Goal: Find specific page/section: Find specific page/section

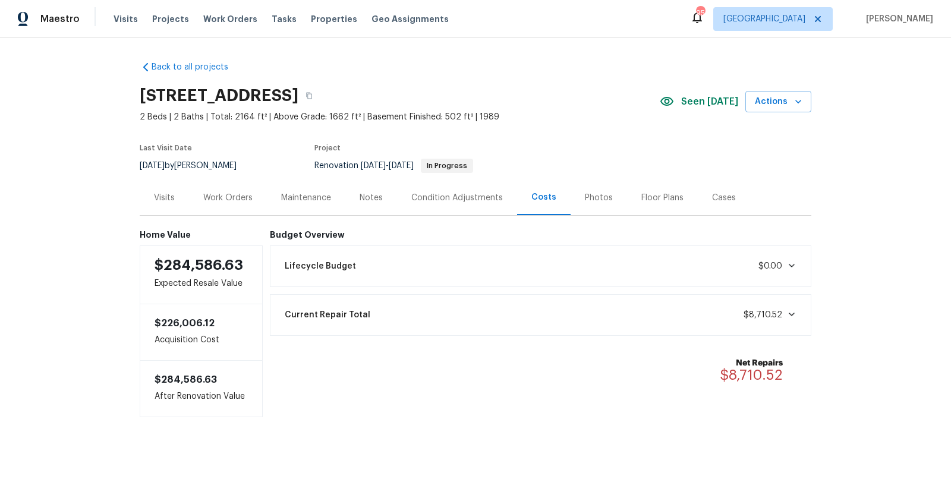
click at [458, 199] on div "Condition Adjustments" at bounding box center [457, 198] width 92 height 12
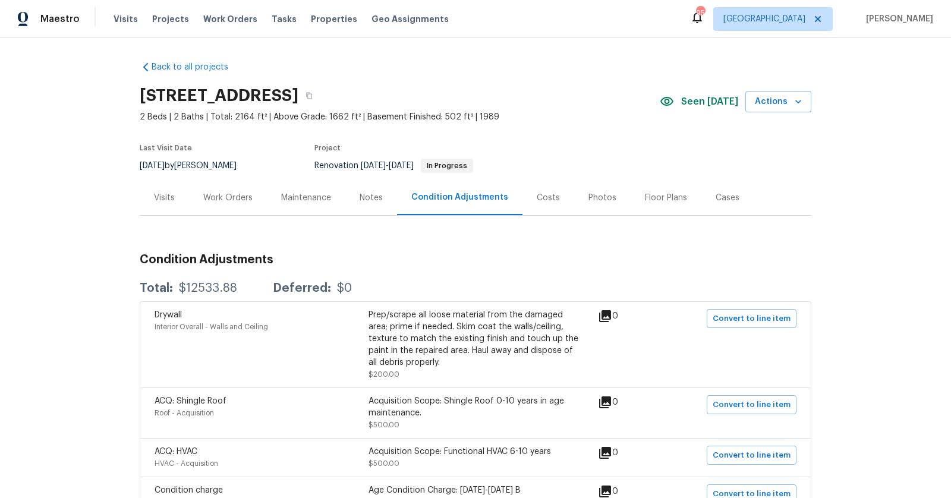
click at [547, 193] on div "Costs" at bounding box center [548, 198] width 23 height 12
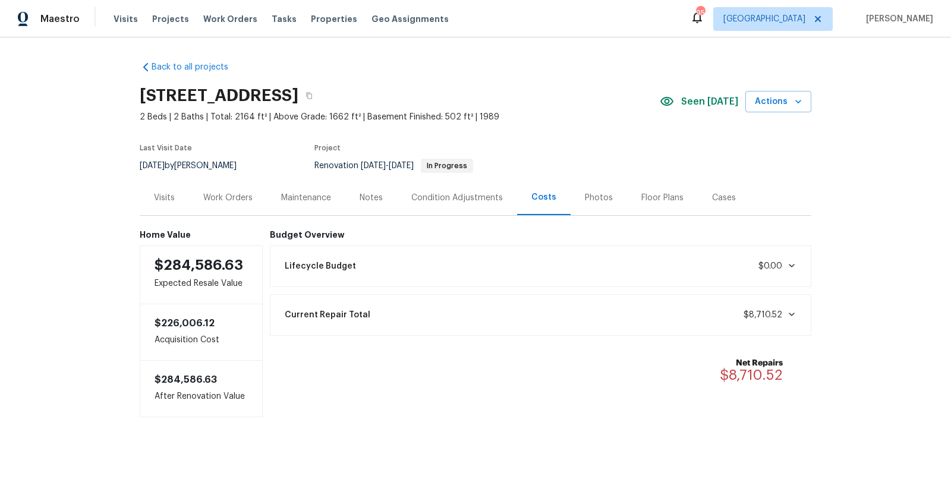
click at [467, 196] on div "Condition Adjustments" at bounding box center [457, 198] width 92 height 12
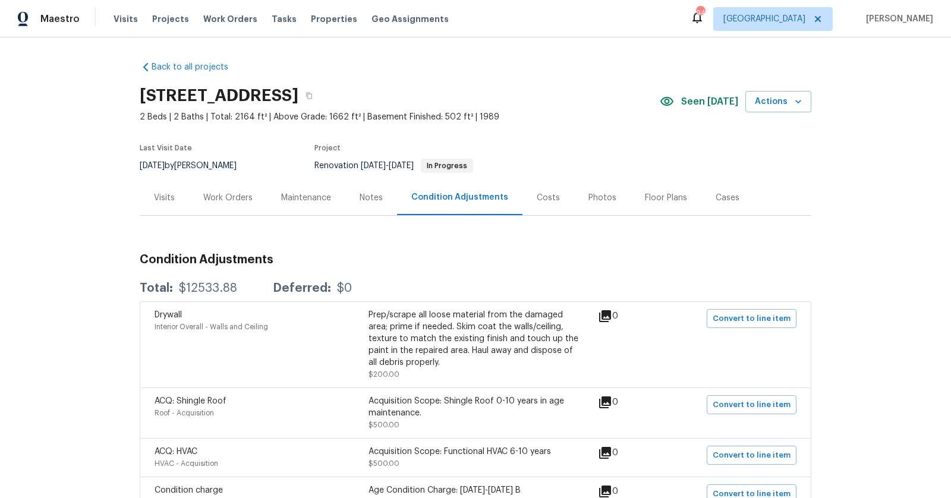
click at [535, 189] on div "Costs" at bounding box center [549, 197] width 52 height 35
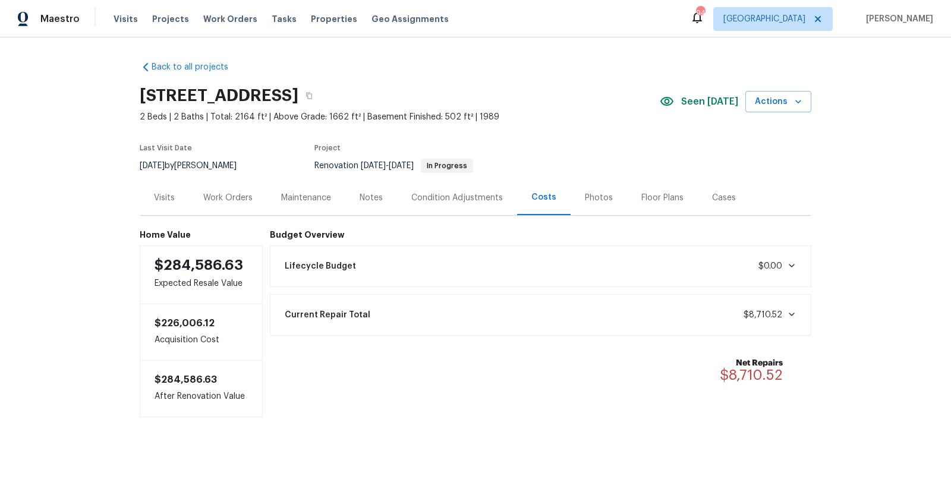
click at [428, 272] on div "Lifecycle Budget $0.00" at bounding box center [541, 266] width 527 height 26
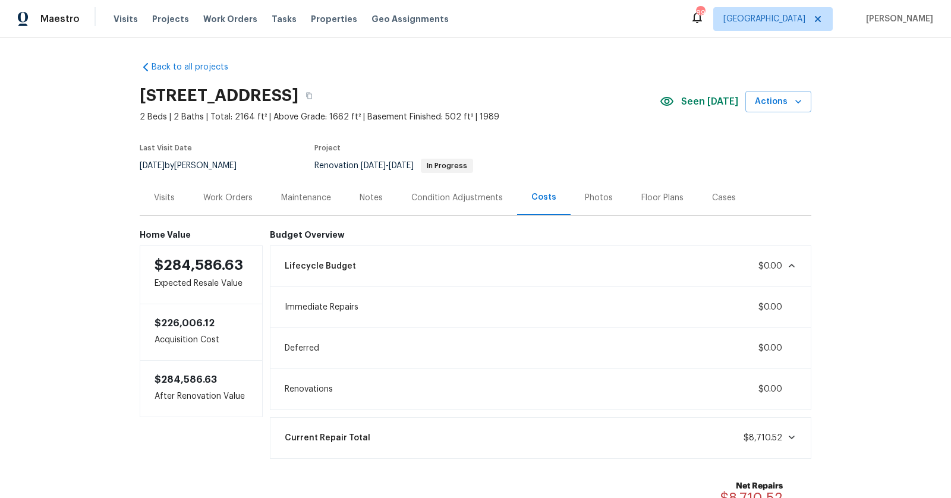
click at [121, 219] on div "Back to all projects 89 Paces Lakes Pt, Dallas, GA 30157 2 Beds | 2 Baths | Tot…" at bounding box center [475, 267] width 951 height 461
click at [817, 156] on div "Back to all projects 89 Paces Lakes Pt, Dallas, GA 30157 2 Beds | 2 Baths | Tot…" at bounding box center [475, 267] width 951 height 461
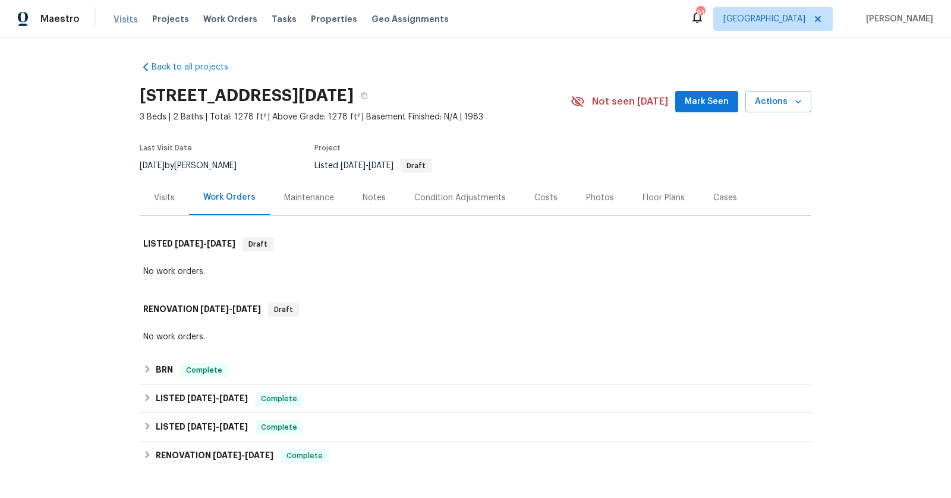
click at [122, 18] on span "Visits" at bounding box center [126, 19] width 24 height 12
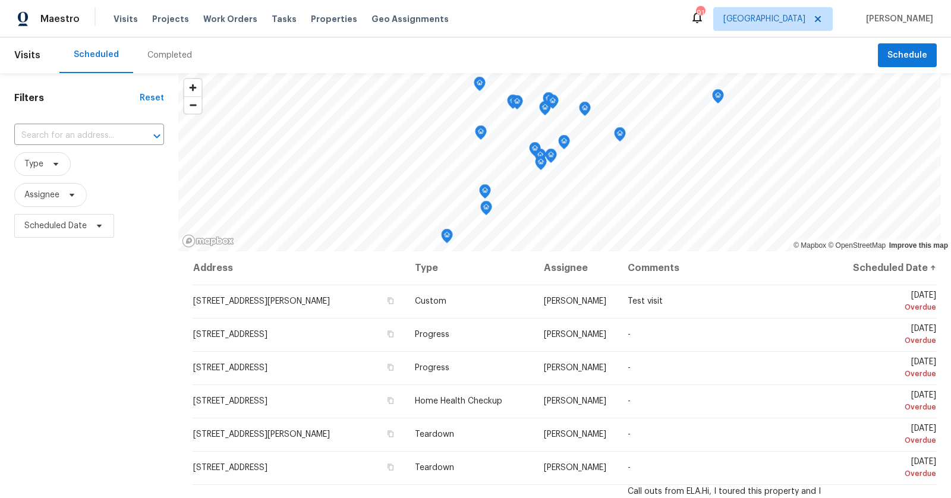
click at [159, 51] on div "Completed" at bounding box center [169, 55] width 45 height 12
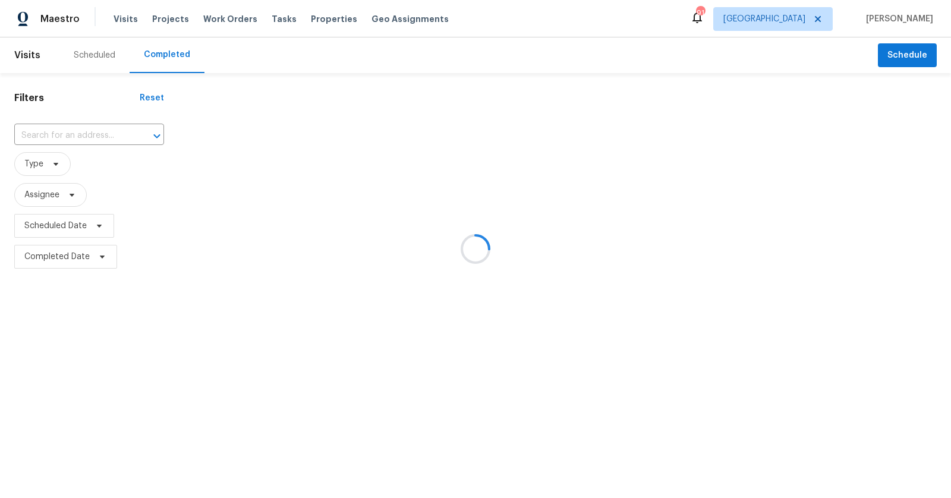
click at [159, 55] on div at bounding box center [475, 249] width 951 height 498
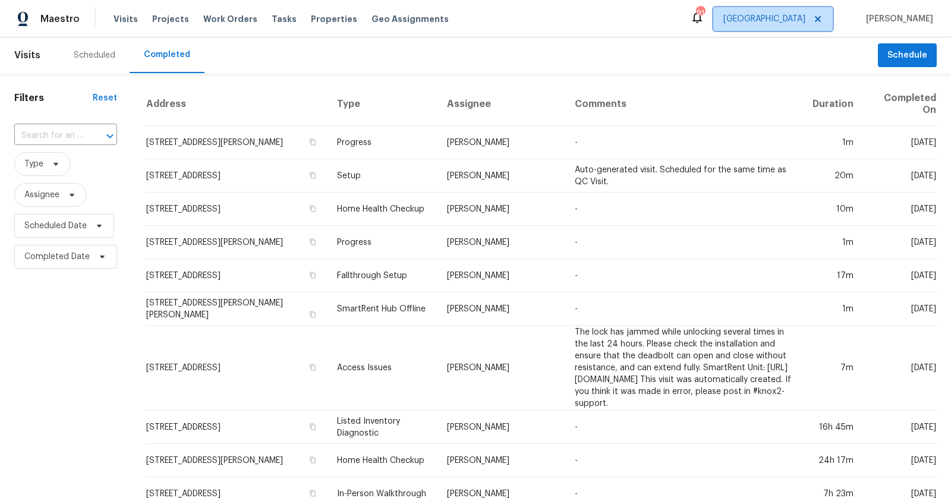
click at [815, 14] on span "[GEOGRAPHIC_DATA]" at bounding box center [772, 19] width 119 height 24
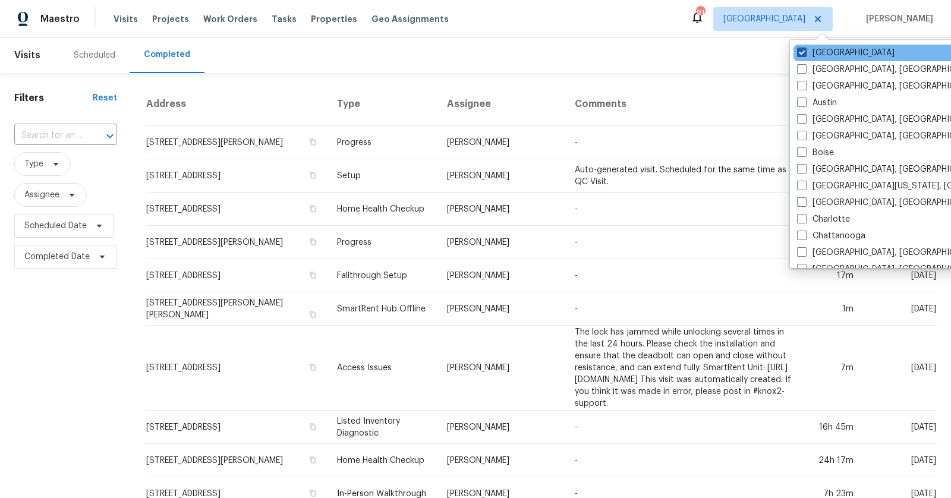
click at [816, 49] on label "[GEOGRAPHIC_DATA]" at bounding box center [846, 53] width 98 height 12
click at [805, 49] on input "[GEOGRAPHIC_DATA]" at bounding box center [801, 51] width 8 height 8
checkbox input "false"
checkbox input "true"
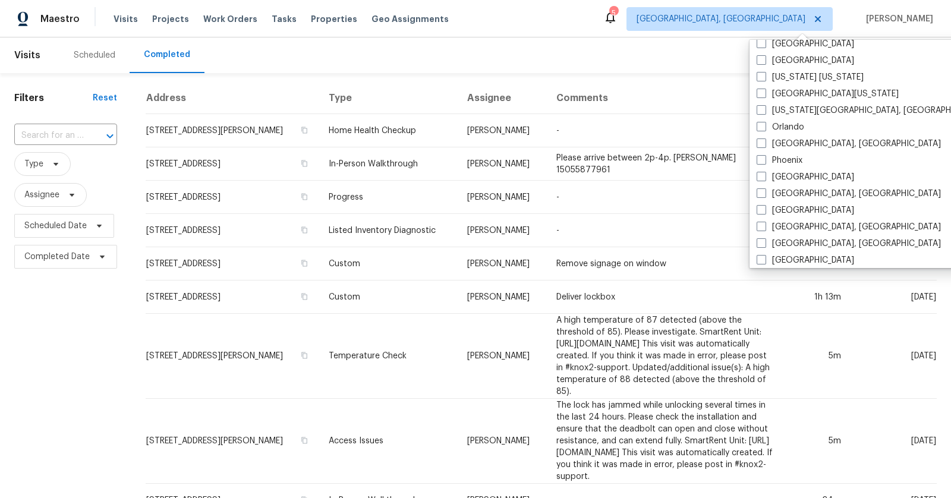
scroll to position [796, 0]
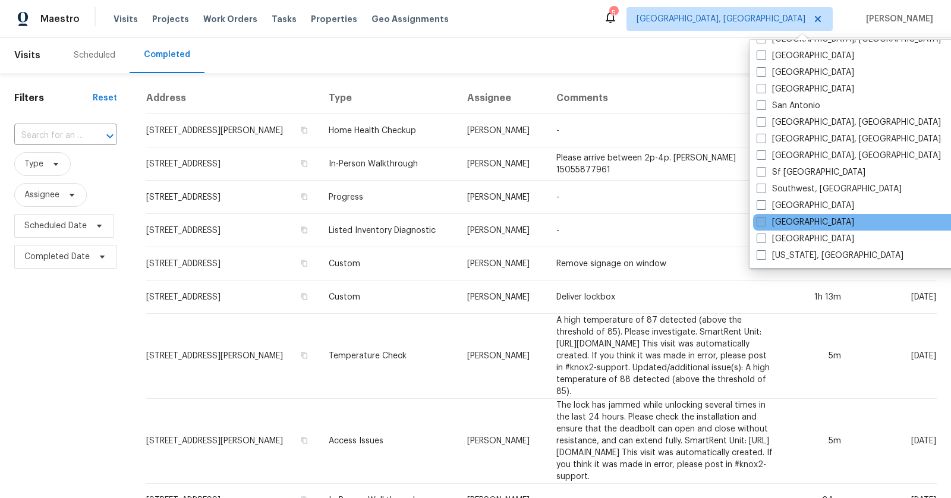
click at [789, 222] on label "[GEOGRAPHIC_DATA]" at bounding box center [806, 222] width 98 height 12
click at [765, 222] on input "[GEOGRAPHIC_DATA]" at bounding box center [761, 220] width 8 height 8
checkbox input "true"
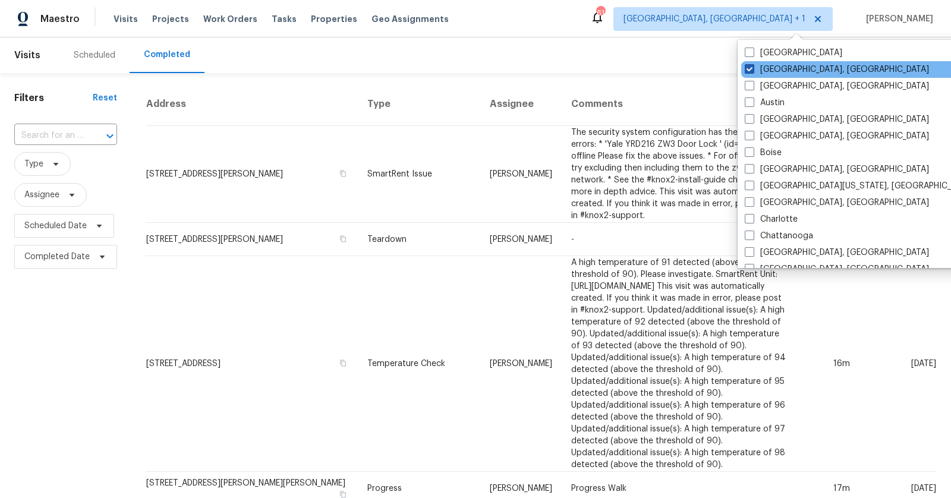
click at [750, 70] on span at bounding box center [750, 69] width 10 height 10
click at [750, 70] on input "[GEOGRAPHIC_DATA], [GEOGRAPHIC_DATA]" at bounding box center [749, 68] width 8 height 8
checkbox input "false"
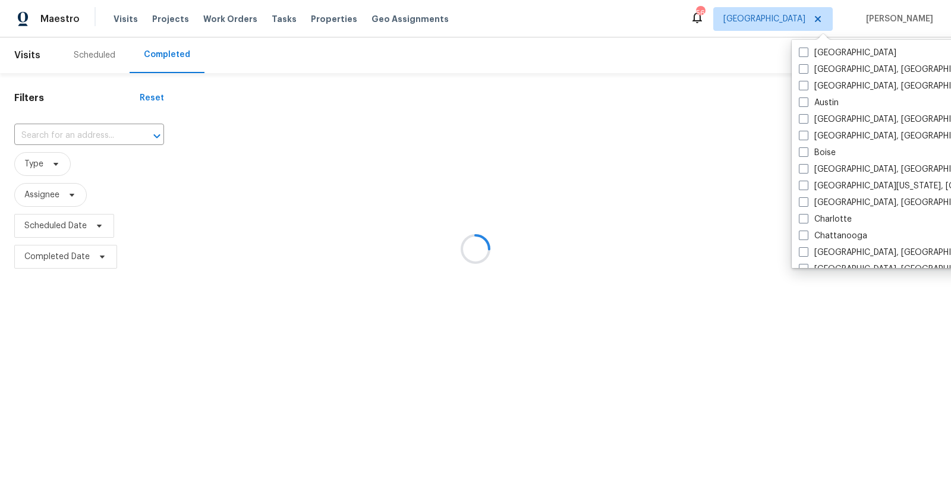
click at [124, 137] on div "Filters Reset ​ Type Assignee Scheduled Date Completed Date" at bounding box center [89, 172] width 178 height 199
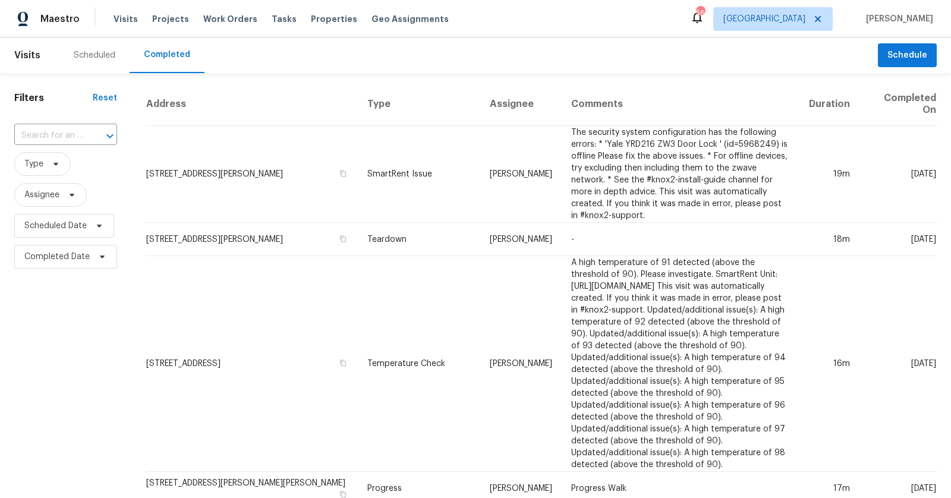
click at [73, 131] on input "text" at bounding box center [49, 136] width 70 height 18
type input "1109 br"
click at [58, 166] on li "1109 Bryan Rd, Brandon, FL 33511" at bounding box center [64, 175] width 100 height 45
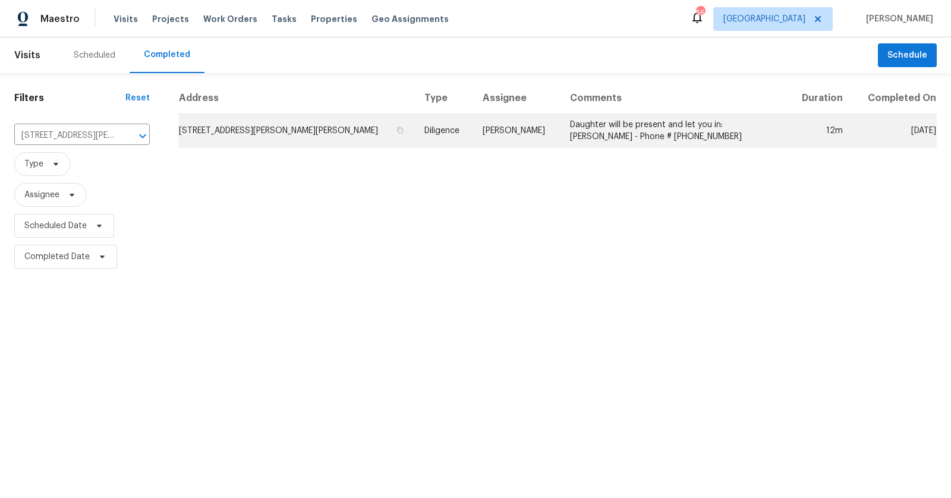
click at [260, 127] on td "1109 Bryan Rd, Brandon, FL 33511" at bounding box center [296, 130] width 237 height 33
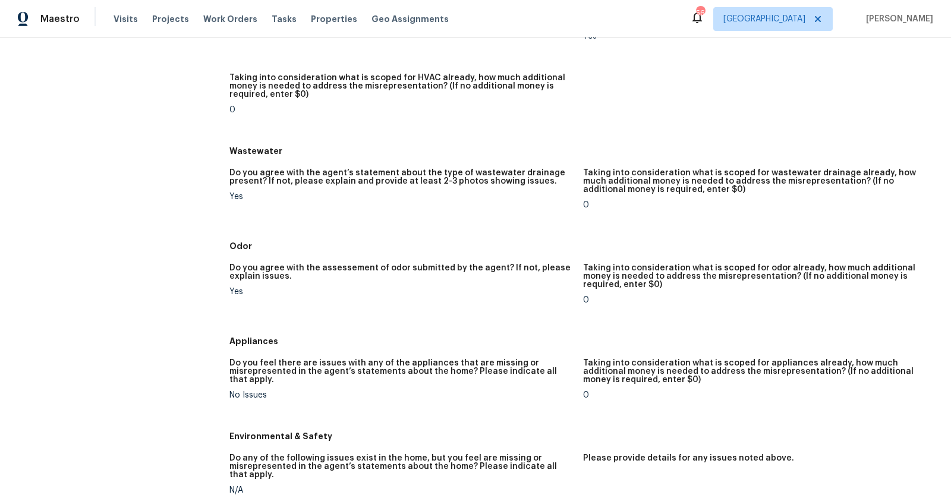
scroll to position [1590, 0]
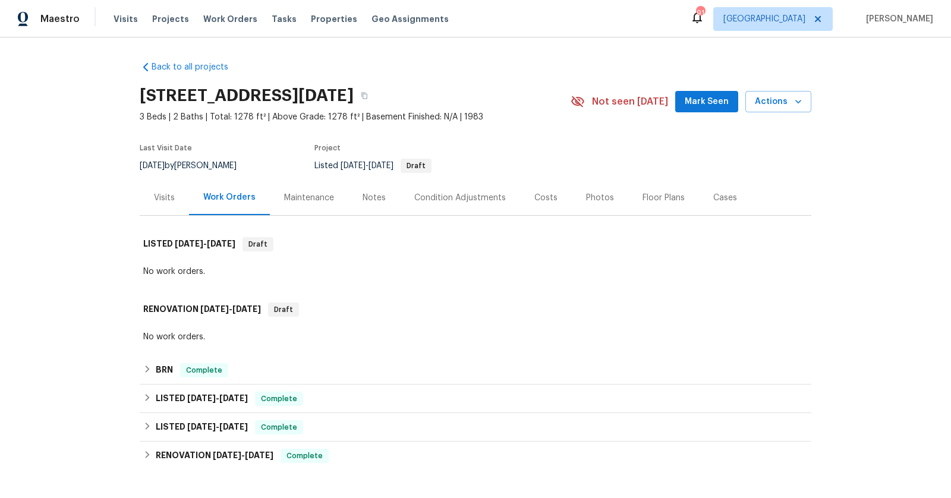
click at [138, 21] on div "Visits Projects Work Orders Tasks Properties Geo Assignments" at bounding box center [289, 19] width 350 height 24
click at [131, 17] on span "Visits" at bounding box center [126, 19] width 24 height 12
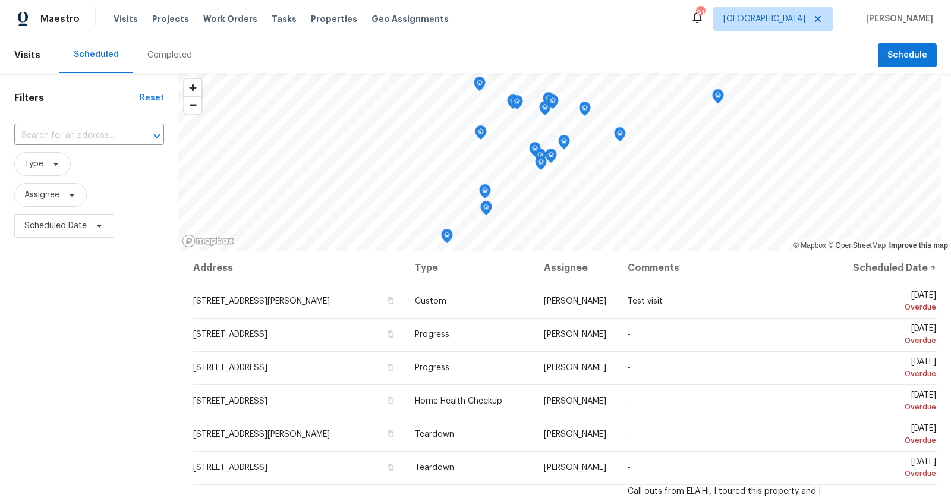
click at [163, 58] on div "Completed" at bounding box center [169, 55] width 45 height 12
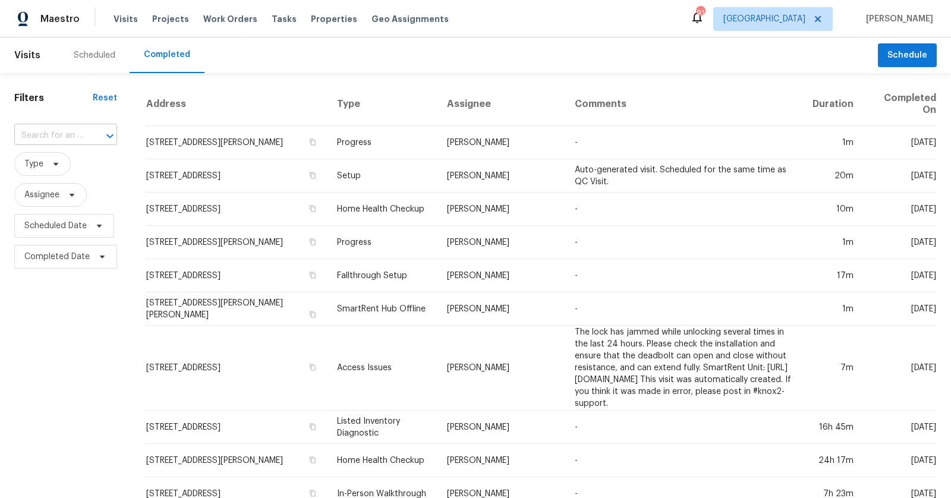
click at [95, 131] on div at bounding box center [101, 136] width 31 height 17
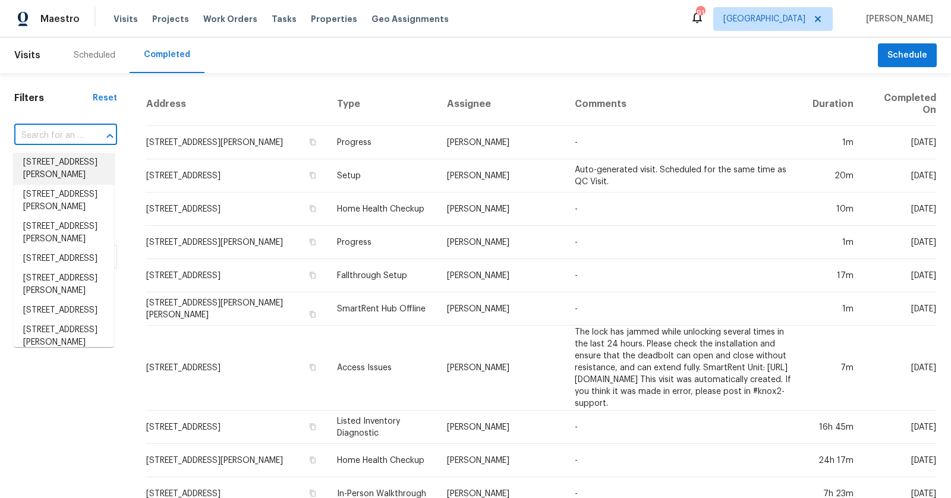
paste input "[STREET_ADDRESS]"
type input "[STREET_ADDRESS]"
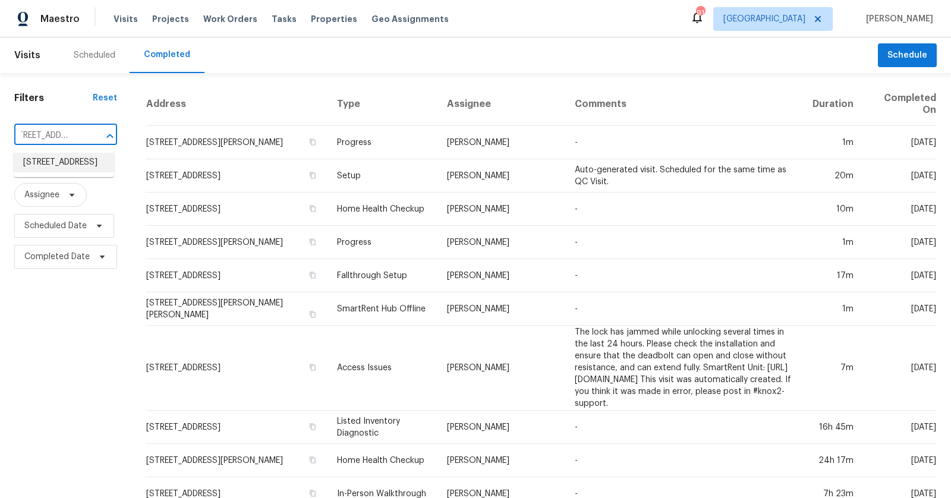
click at [35, 159] on li "[STREET_ADDRESS]" at bounding box center [64, 163] width 100 height 20
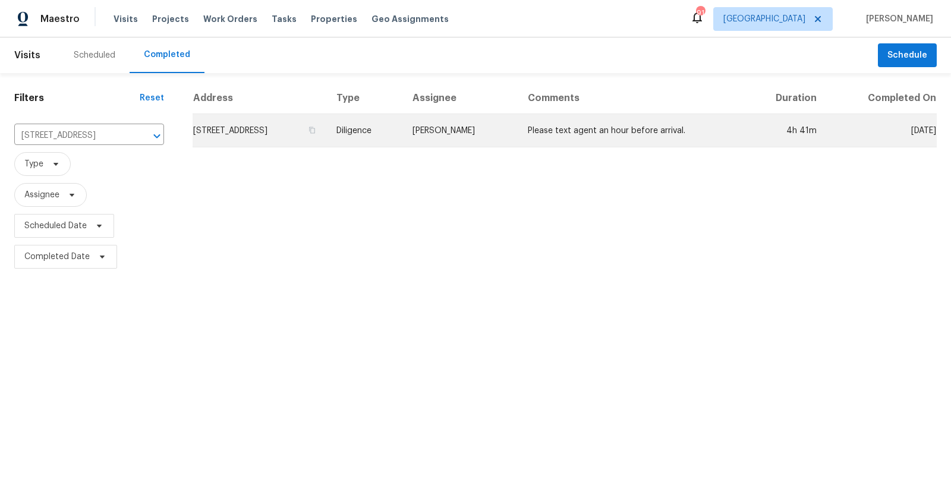
click at [327, 128] on td "[STREET_ADDRESS]" at bounding box center [260, 130] width 134 height 33
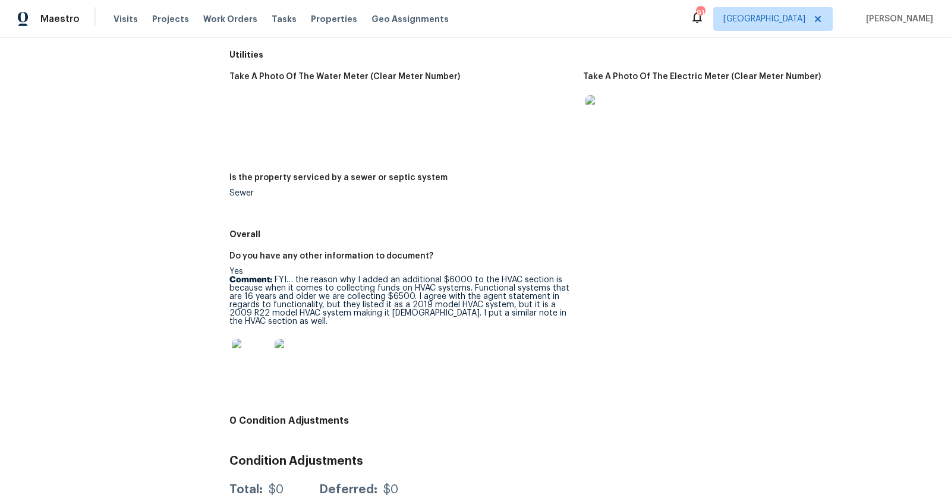
scroll to position [1699, 0]
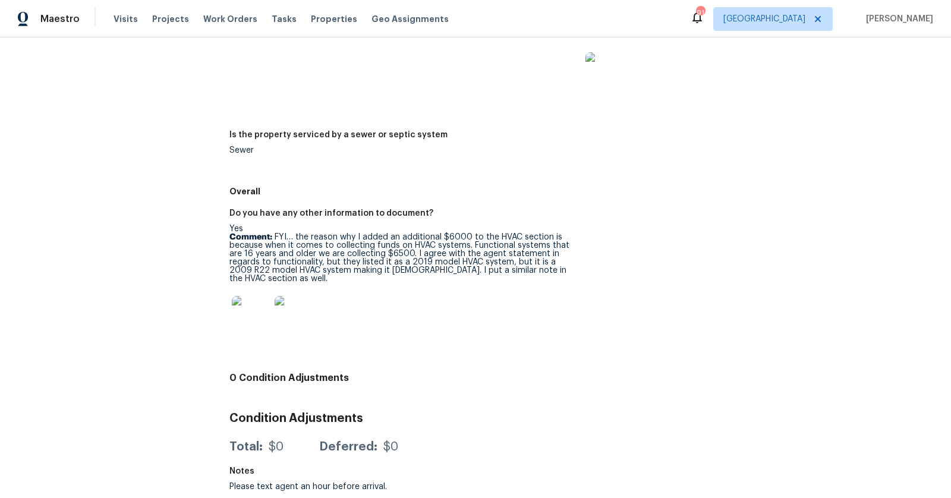
click at [545, 372] on h4 "0 Condition Adjustments" at bounding box center [582, 378] width 707 height 12
click at [574, 372] on h4 "0 Condition Adjustments" at bounding box center [582, 378] width 707 height 12
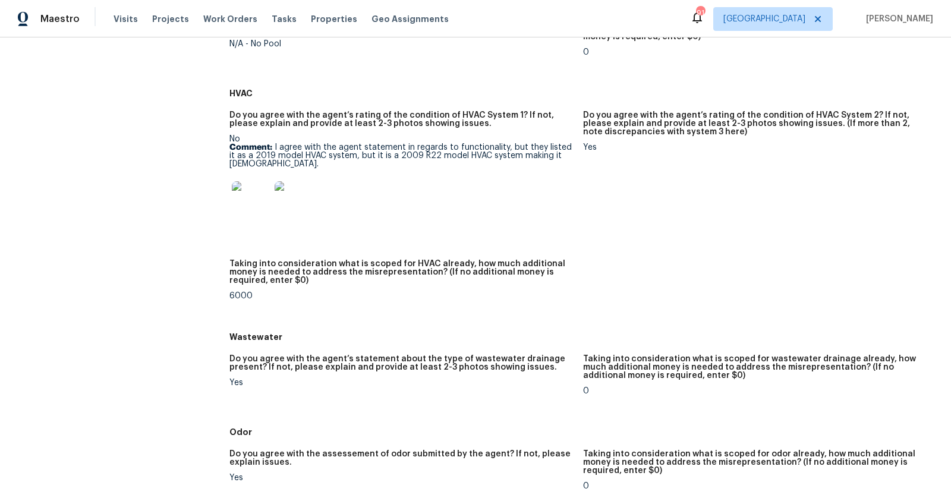
scroll to position [0, 0]
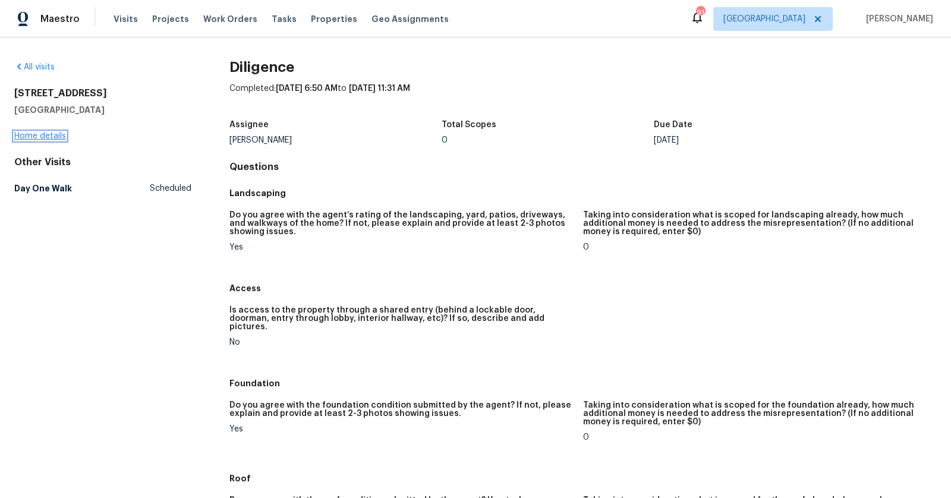
click at [36, 132] on link "Home details" at bounding box center [40, 136] width 52 height 8
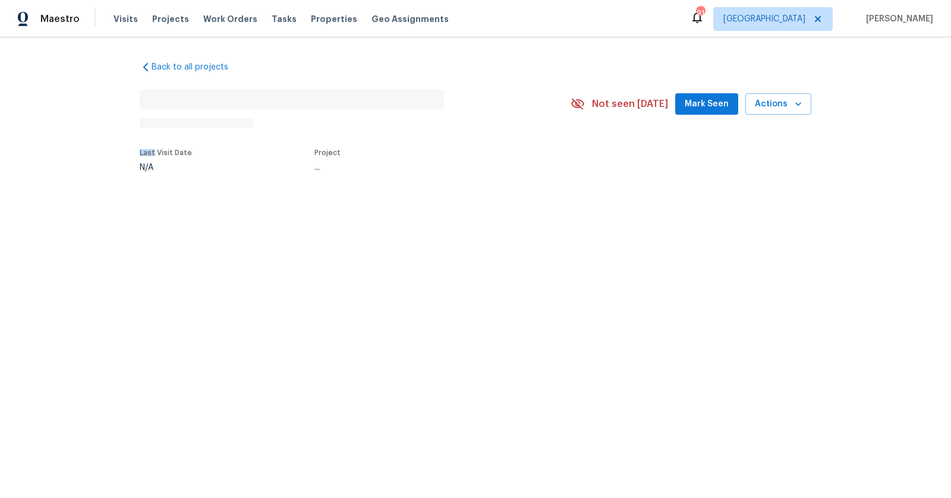
click at [36, 131] on div "Back to all projects No address found N/A Not seen [DATE] Mark Seen Actions Las…" at bounding box center [475, 143] width 951 height 213
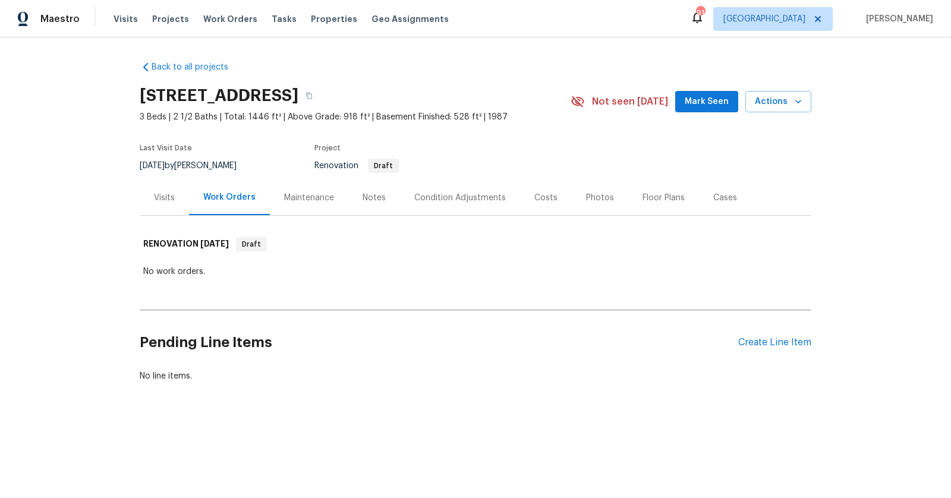
click at [468, 201] on div "Condition Adjustments" at bounding box center [460, 198] width 92 height 12
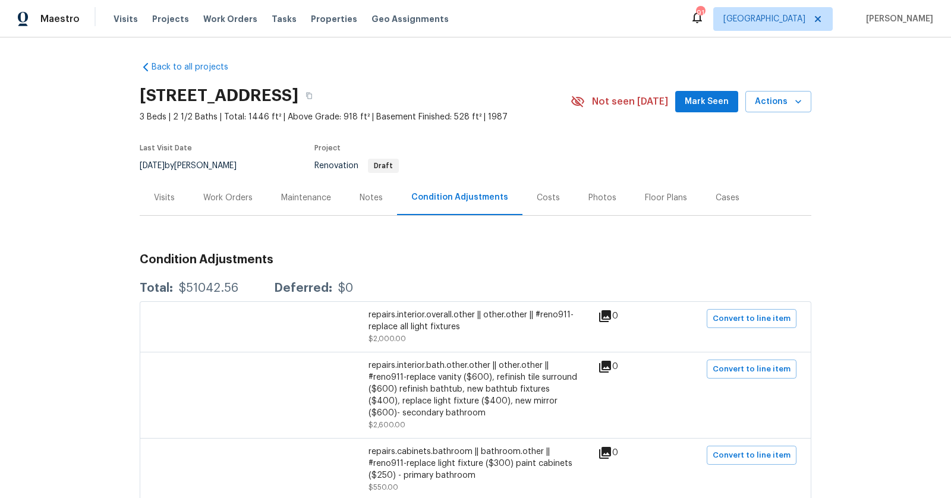
click at [574, 194] on div "Photos" at bounding box center [602, 197] width 56 height 35
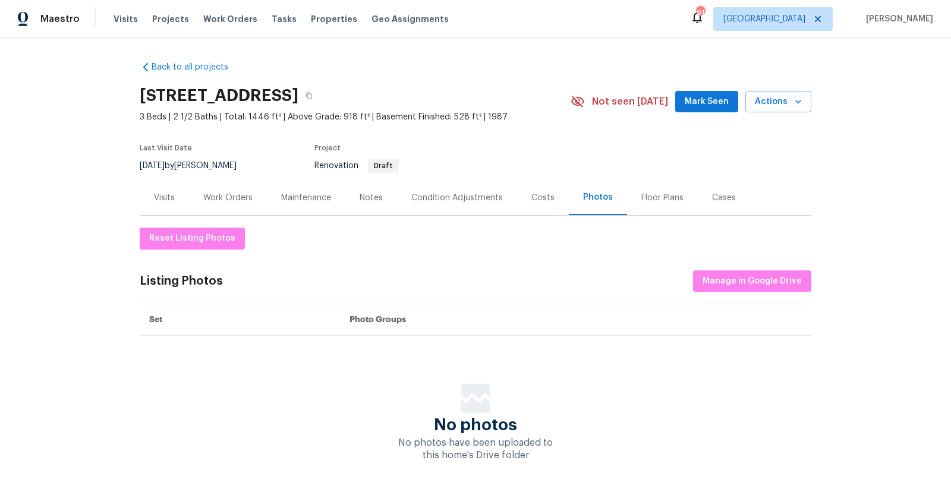
click at [517, 199] on div "Costs" at bounding box center [543, 197] width 52 height 35
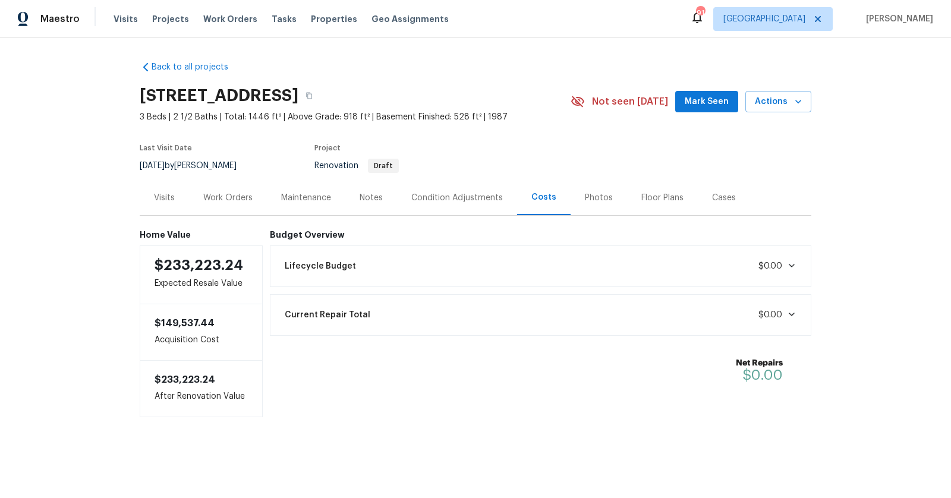
click at [531, 197] on div "Costs" at bounding box center [543, 197] width 25 height 12
click at [530, 260] on div "Lifecycle Budget $0.00" at bounding box center [541, 266] width 527 height 26
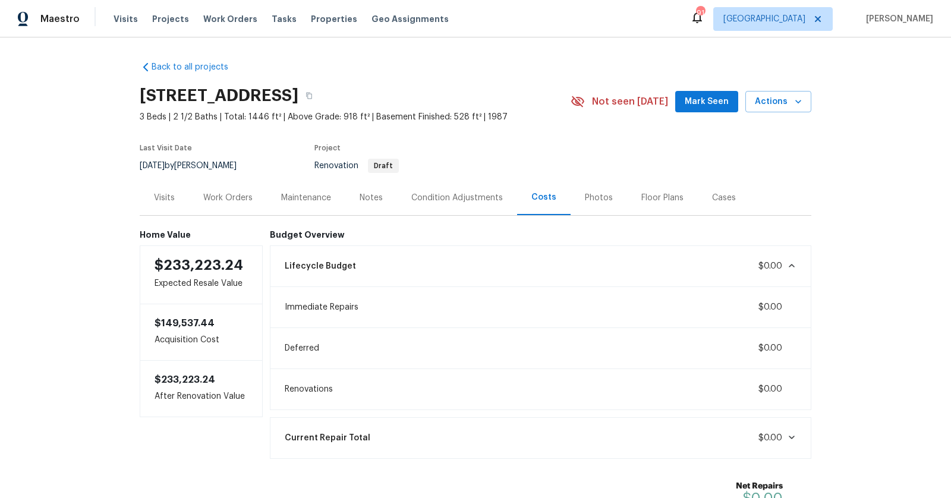
click at [443, 206] on div "Condition Adjustments" at bounding box center [457, 197] width 120 height 35
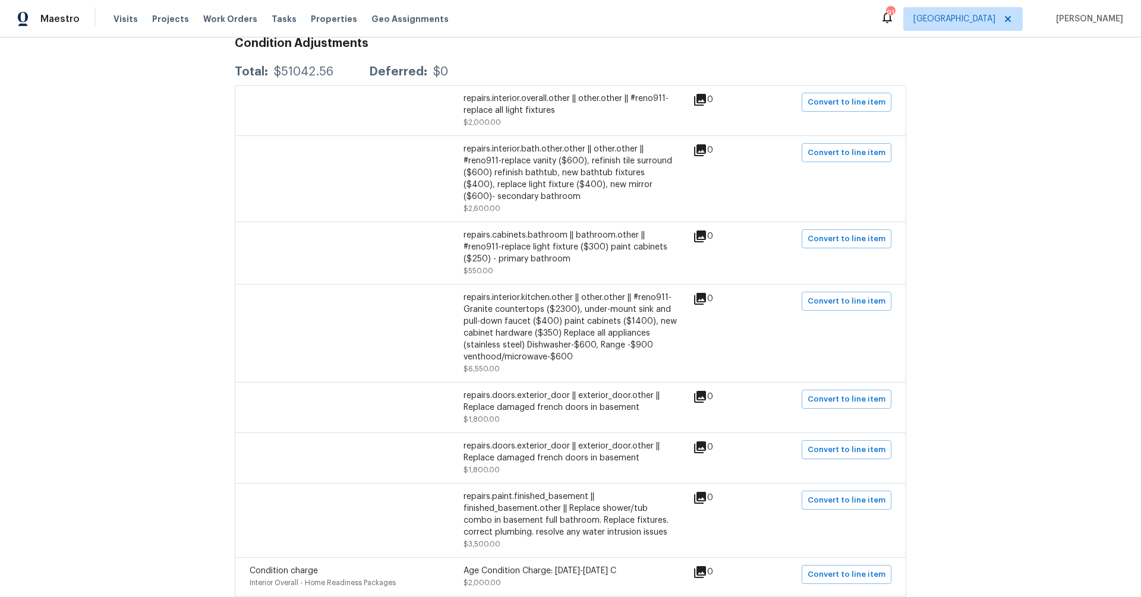
scroll to position [216, 0]
click at [199, 338] on div "Back to all projects [STREET_ADDRESS] 3 Beds | 2 1/2 Baths | Total: 1446 ft² | …" at bounding box center [570, 317] width 1141 height 560
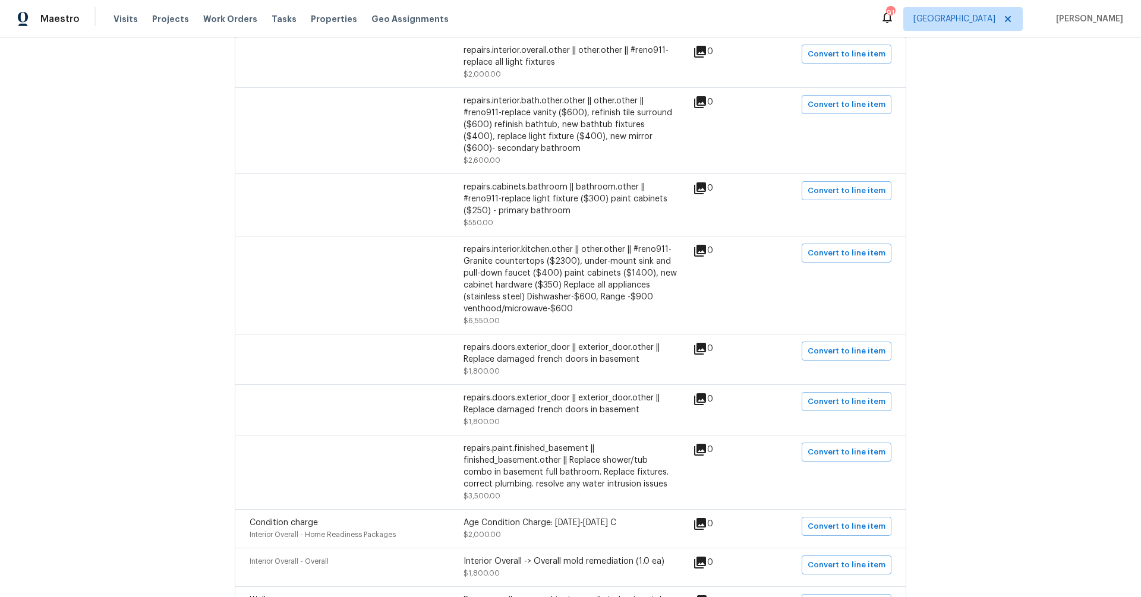
scroll to position [0, 0]
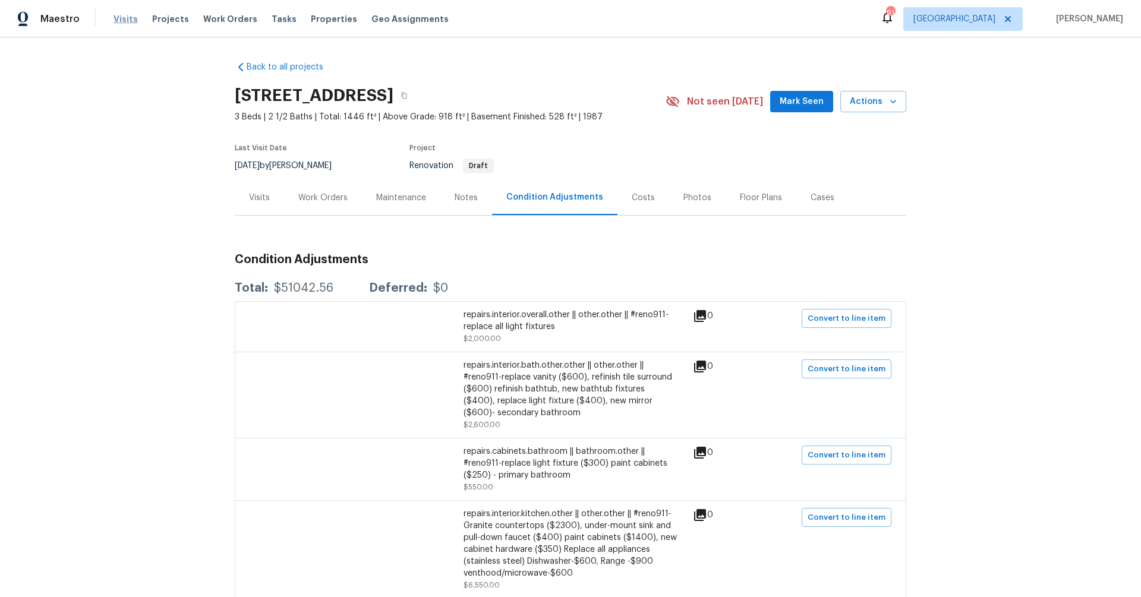
click at [118, 15] on span "Visits" at bounding box center [126, 19] width 24 height 12
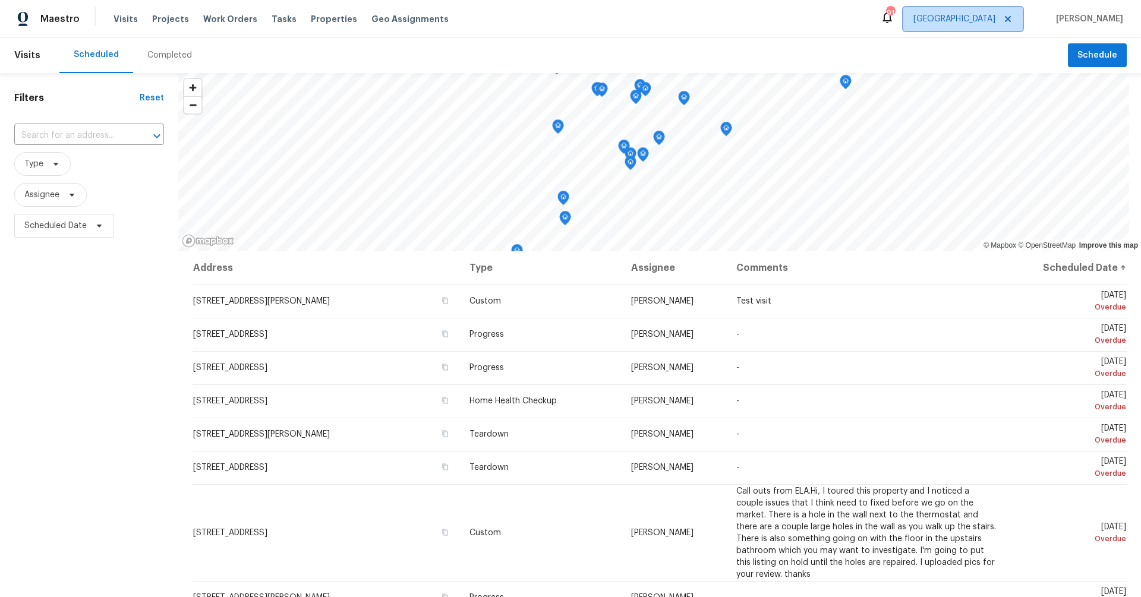
click at [951, 17] on icon at bounding box center [1009, 19] width 10 height 10
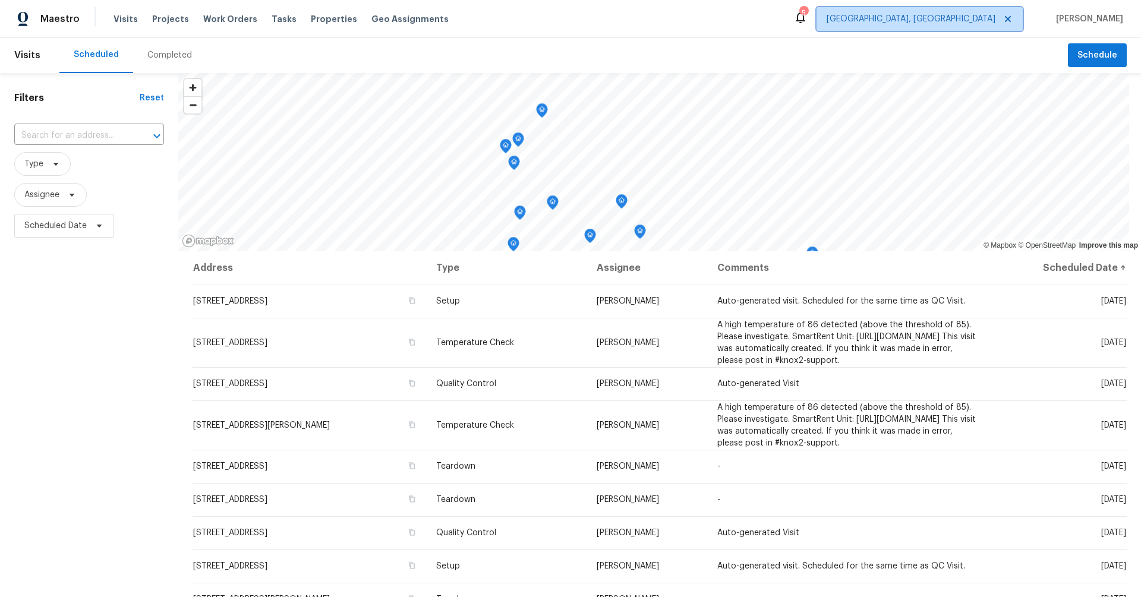
click at [951, 18] on icon at bounding box center [1009, 19] width 10 height 10
click at [951, 21] on span "[GEOGRAPHIC_DATA], [GEOGRAPHIC_DATA]" at bounding box center [911, 19] width 169 height 12
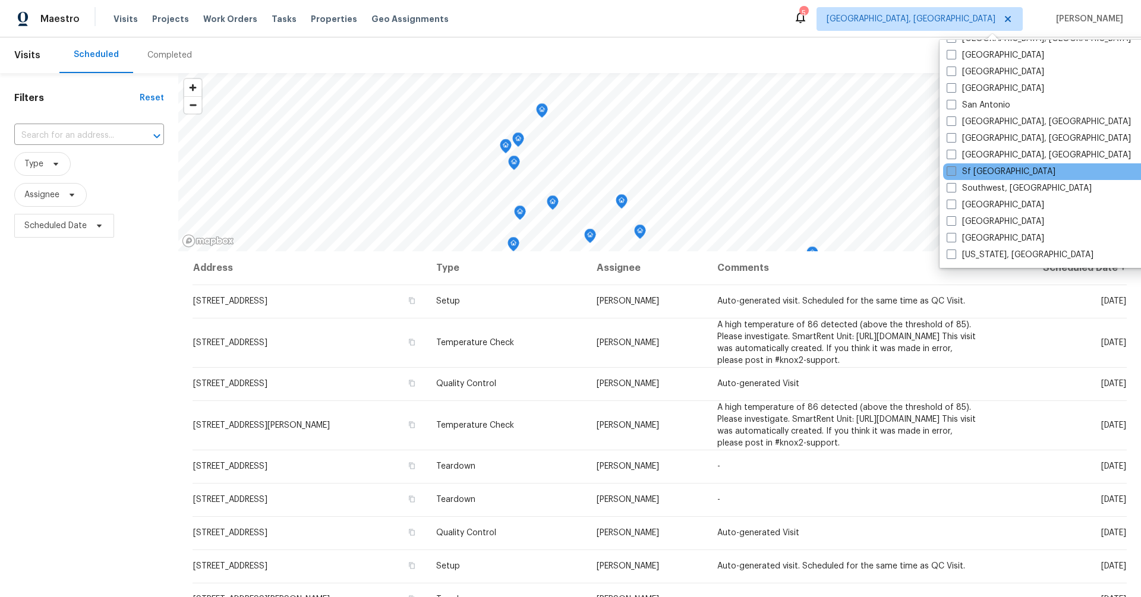
scroll to position [490, 0]
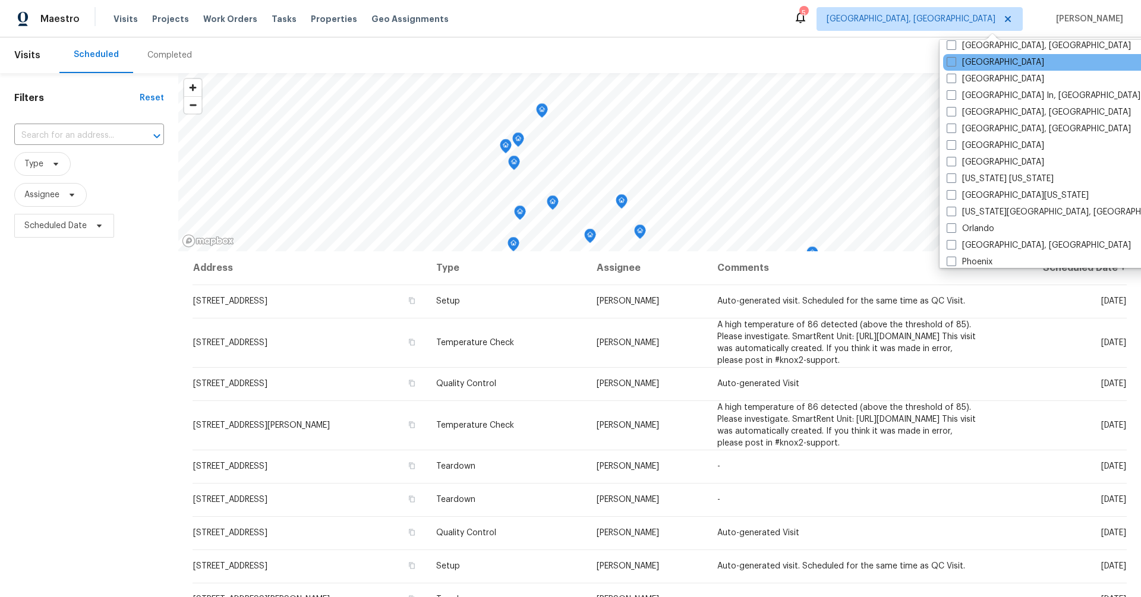
click at [951, 68] on div "[GEOGRAPHIC_DATA]" at bounding box center [1063, 62] width 240 height 17
click at [951, 74] on label "[GEOGRAPHIC_DATA]" at bounding box center [996, 79] width 98 height 12
click at [951, 74] on input "[GEOGRAPHIC_DATA]" at bounding box center [951, 77] width 8 height 8
checkbox input "true"
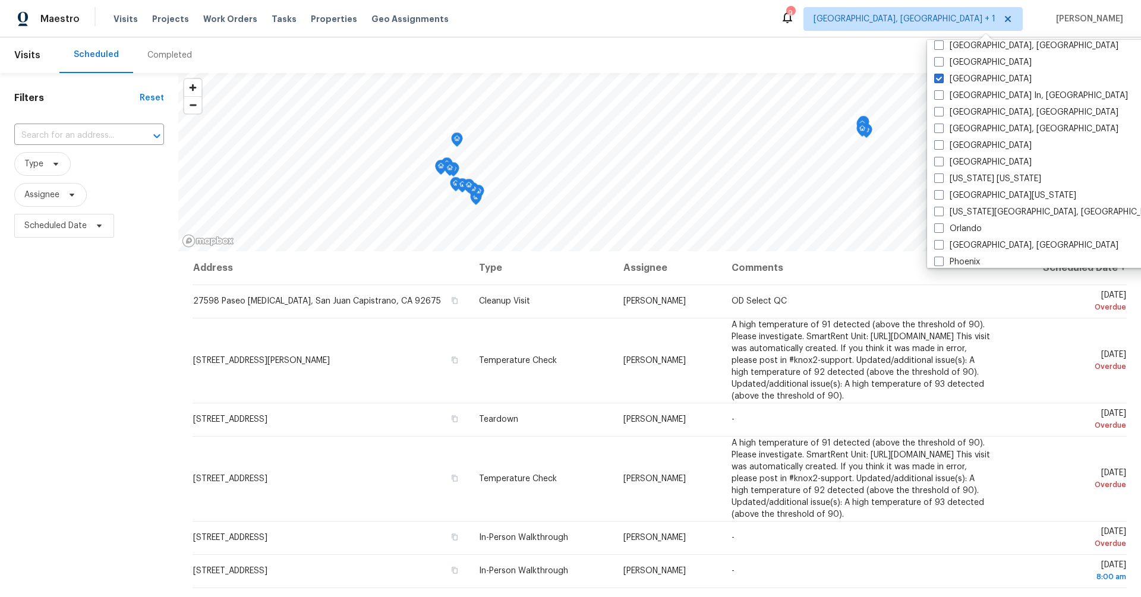
click at [174, 48] on div "Completed" at bounding box center [169, 55] width 73 height 36
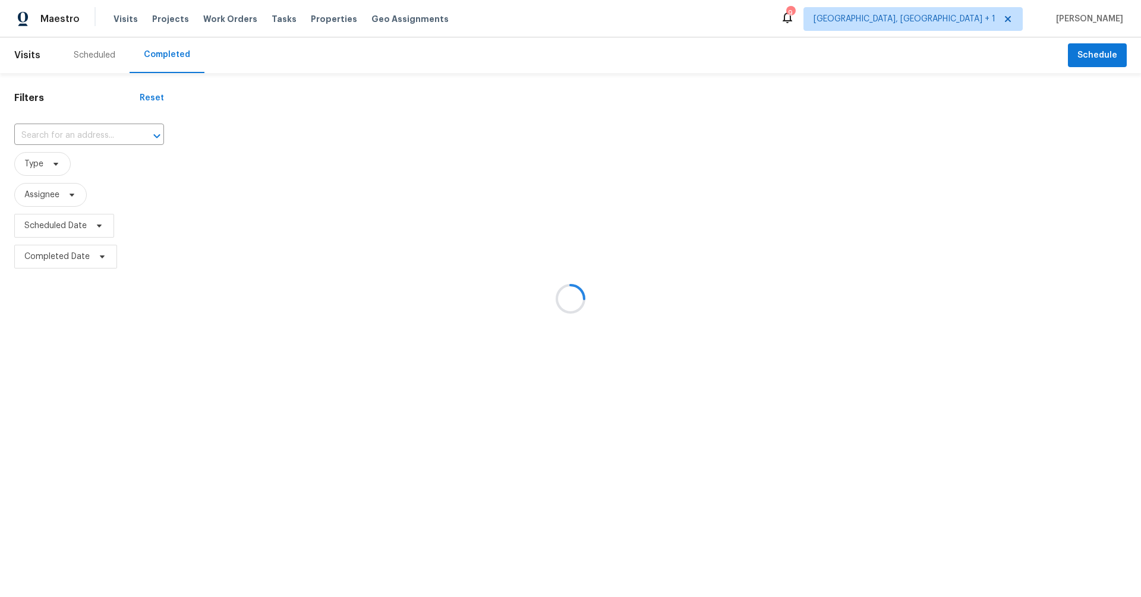
click at [174, 48] on div at bounding box center [570, 298] width 1141 height 597
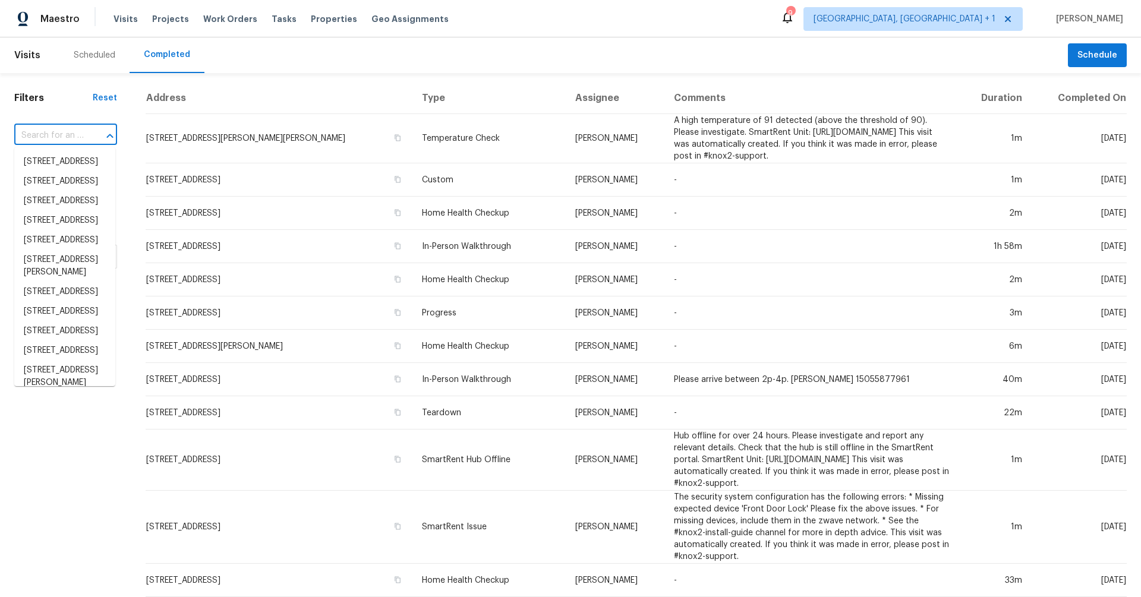
click at [50, 127] on input "text" at bounding box center [49, 136] width 70 height 18
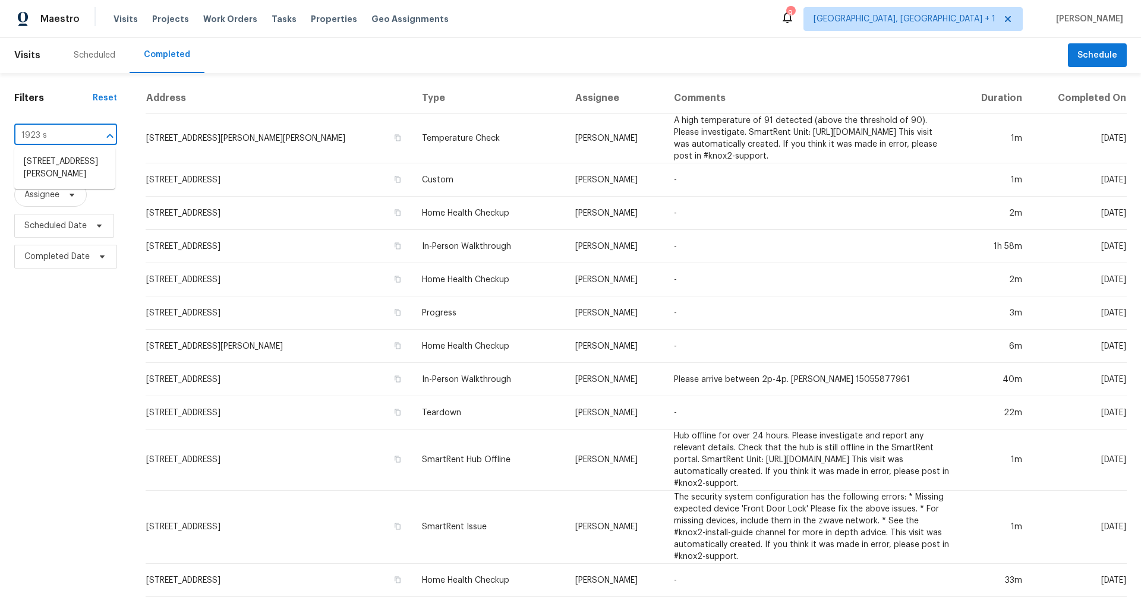
type input "[STREET_ADDRESS][PERSON_NAME]"
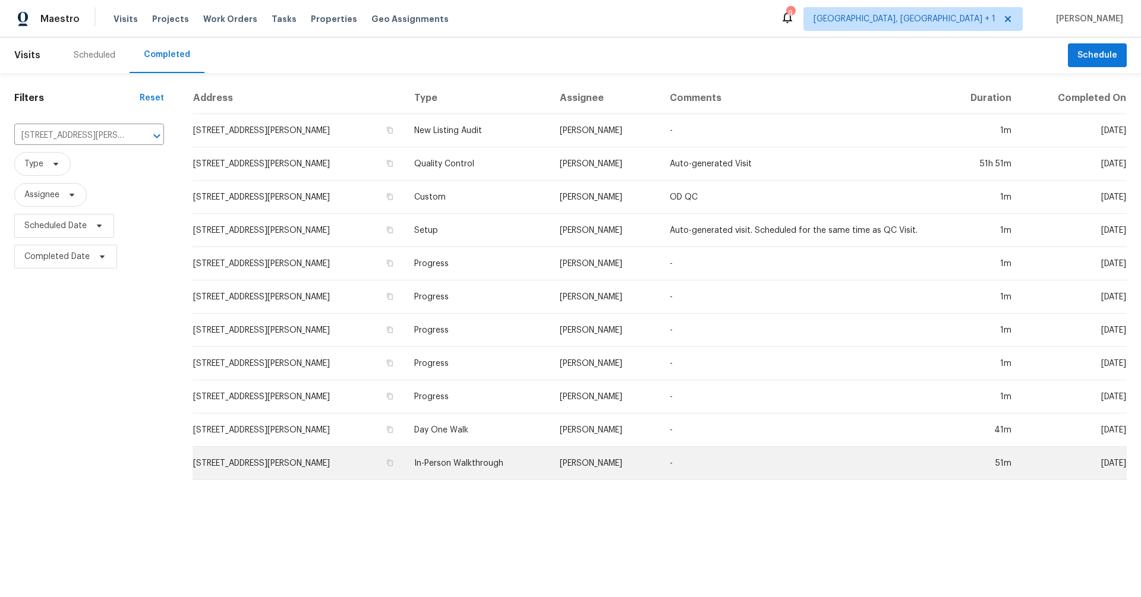
click at [486, 464] on td "In-Person Walkthrough" at bounding box center [478, 463] width 146 height 33
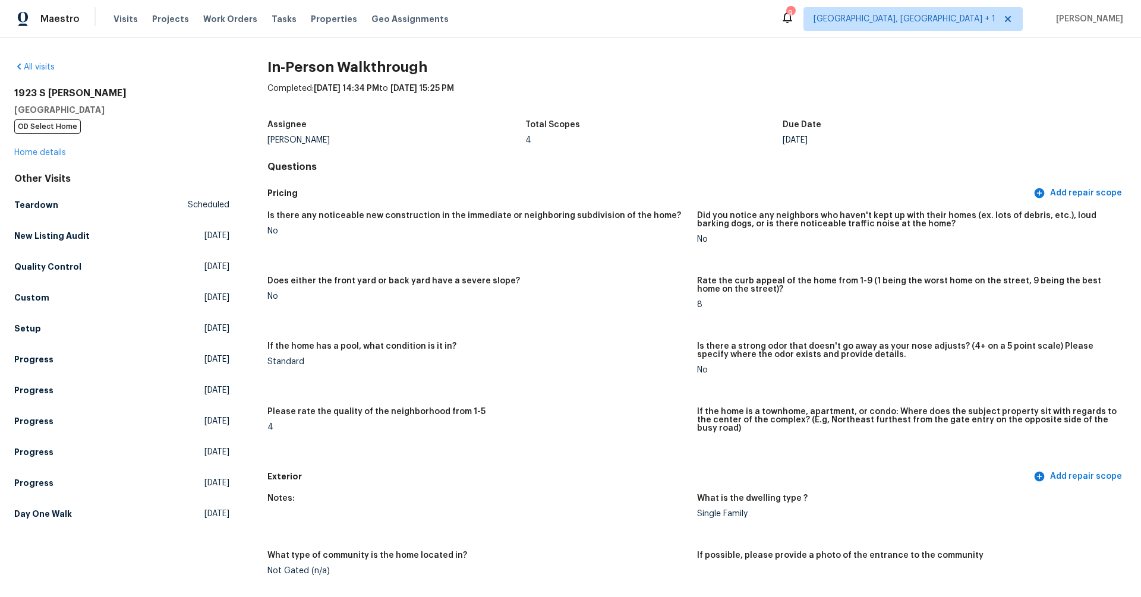
click at [21, 144] on div "[STREET_ADDRESS][PERSON_NAME] OD Select Home Home details" at bounding box center [121, 122] width 215 height 71
click at [26, 149] on link "Home details" at bounding box center [40, 153] width 52 height 8
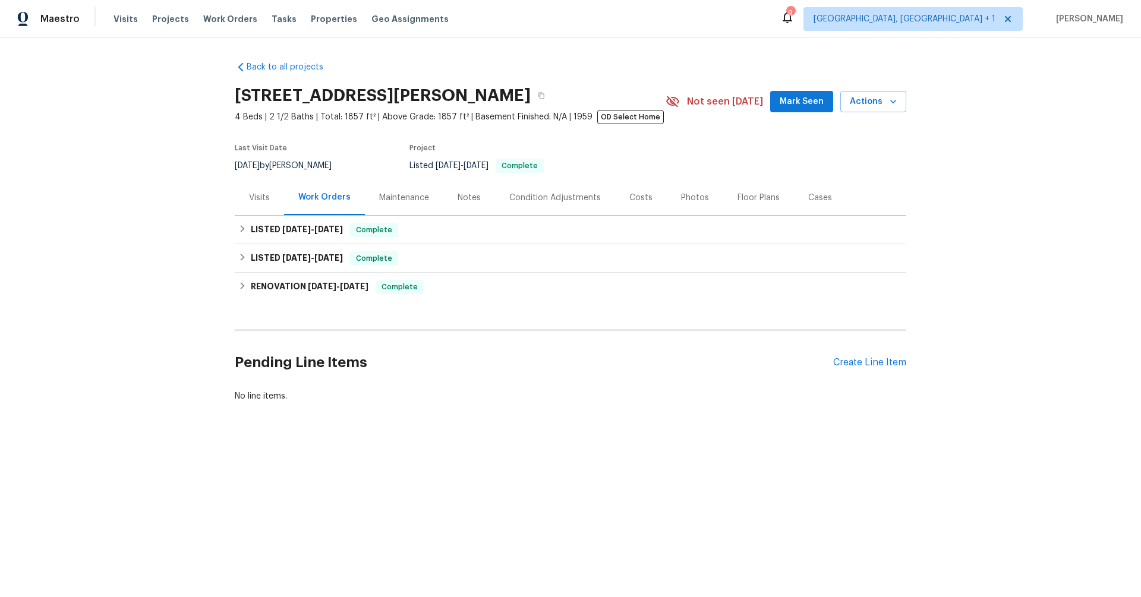
click at [527, 197] on div "Condition Adjustments" at bounding box center [555, 198] width 92 height 12
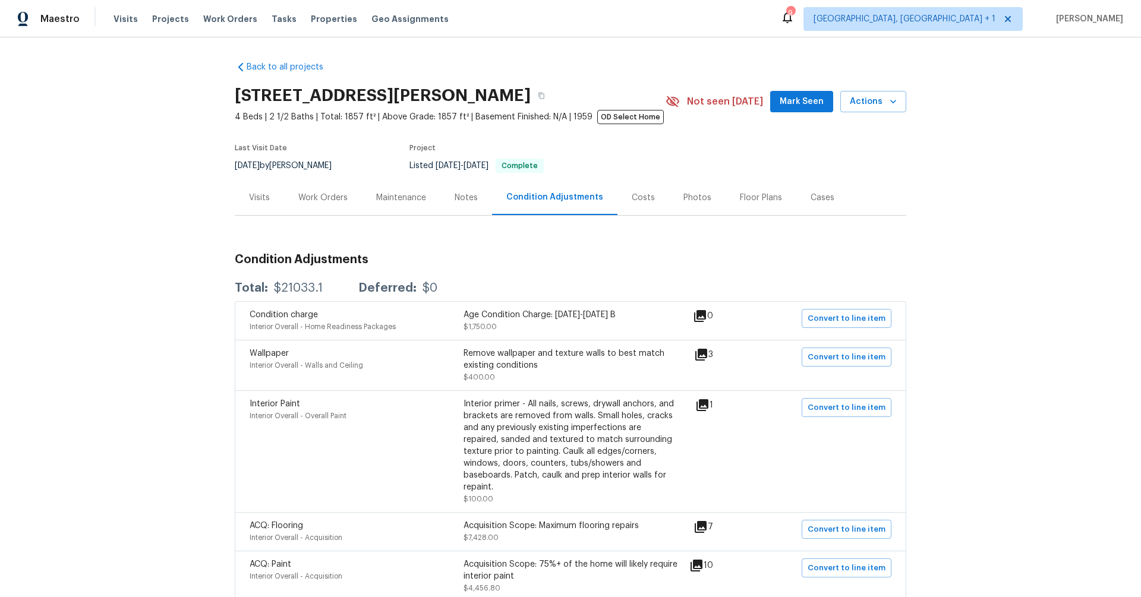
click at [632, 198] on div "Costs" at bounding box center [643, 198] width 23 height 12
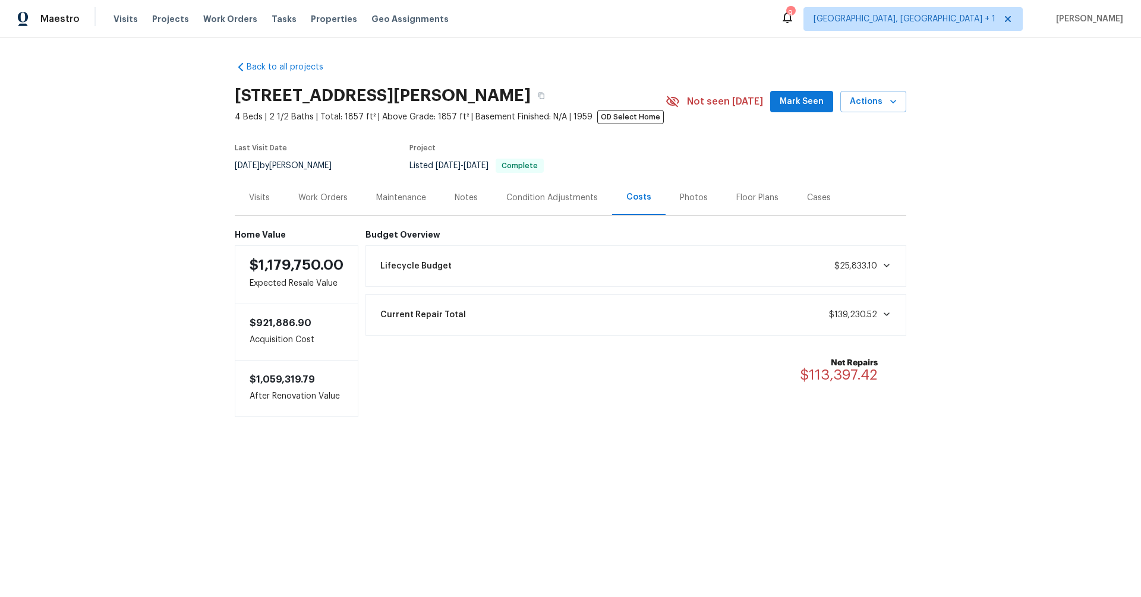
click at [603, 273] on div "Lifecycle Budget $25,833.10" at bounding box center [636, 266] width 526 height 26
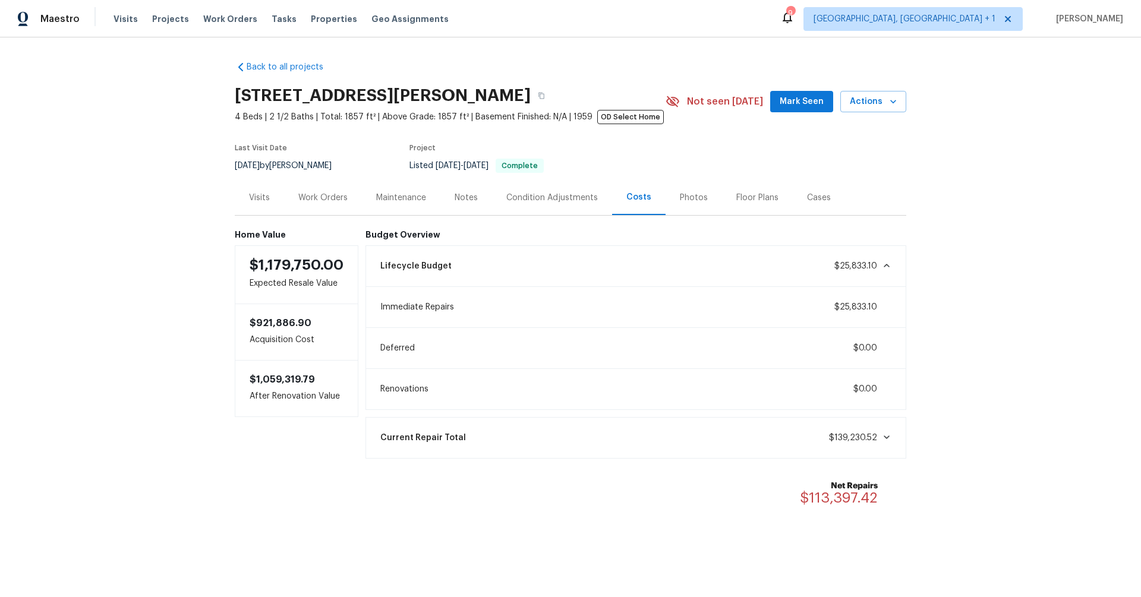
click at [561, 197] on div "Condition Adjustments" at bounding box center [553, 198] width 92 height 12
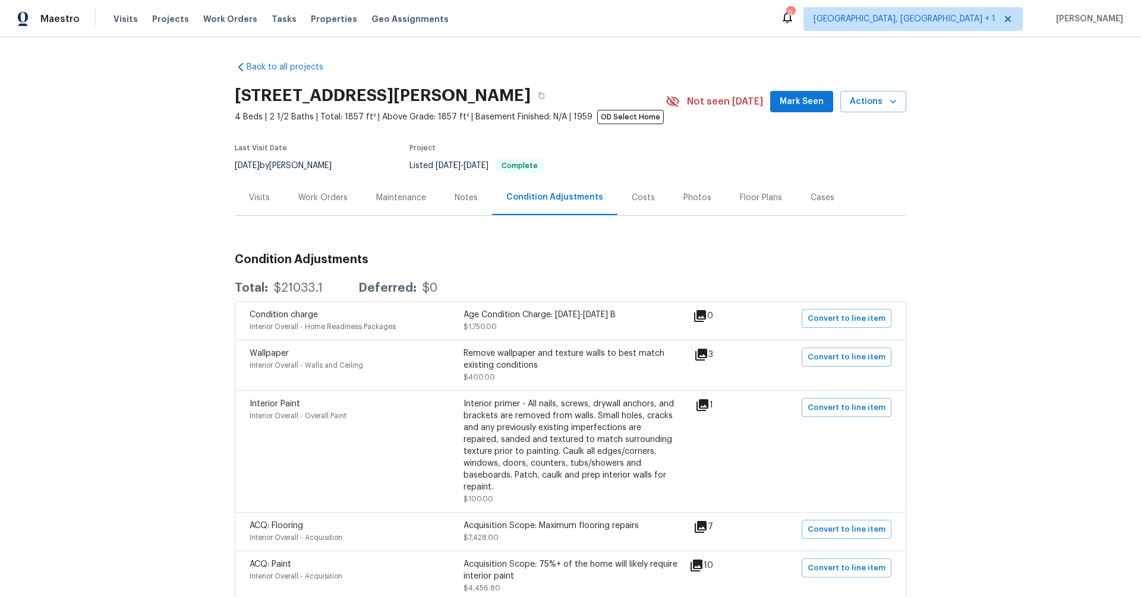
click at [951, 199] on div "Back to all projects [STREET_ADDRESS][PERSON_NAME] 4 Beds | 2 1/2 Baths | Total…" at bounding box center [570, 317] width 1141 height 560
click at [634, 195] on div "Costs" at bounding box center [643, 198] width 23 height 12
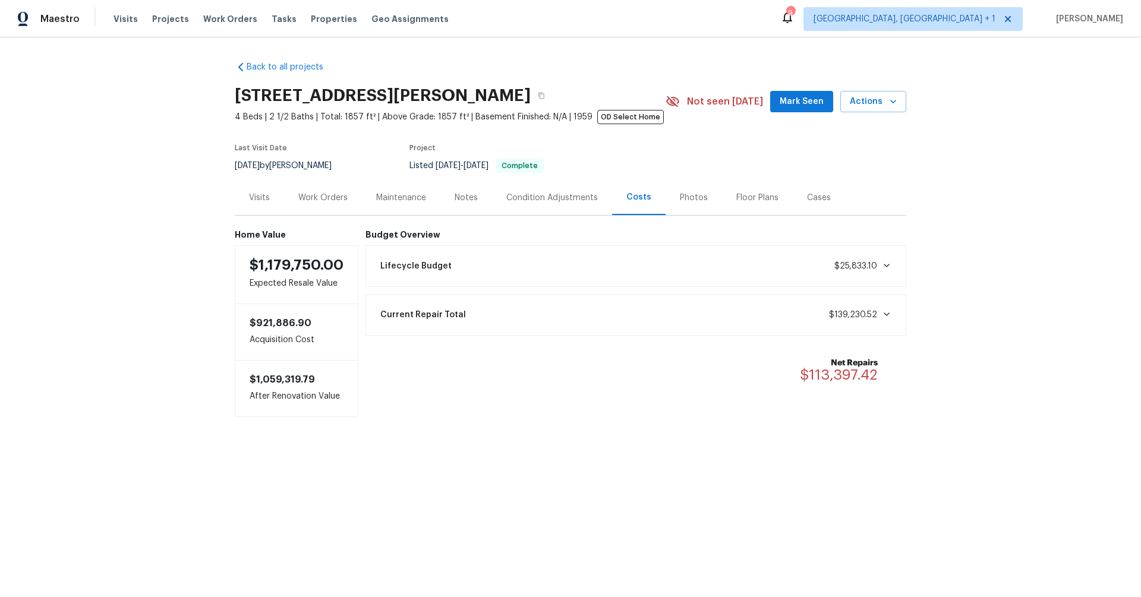
click at [651, 263] on div "Lifecycle Budget $25,833.10" at bounding box center [636, 266] width 526 height 26
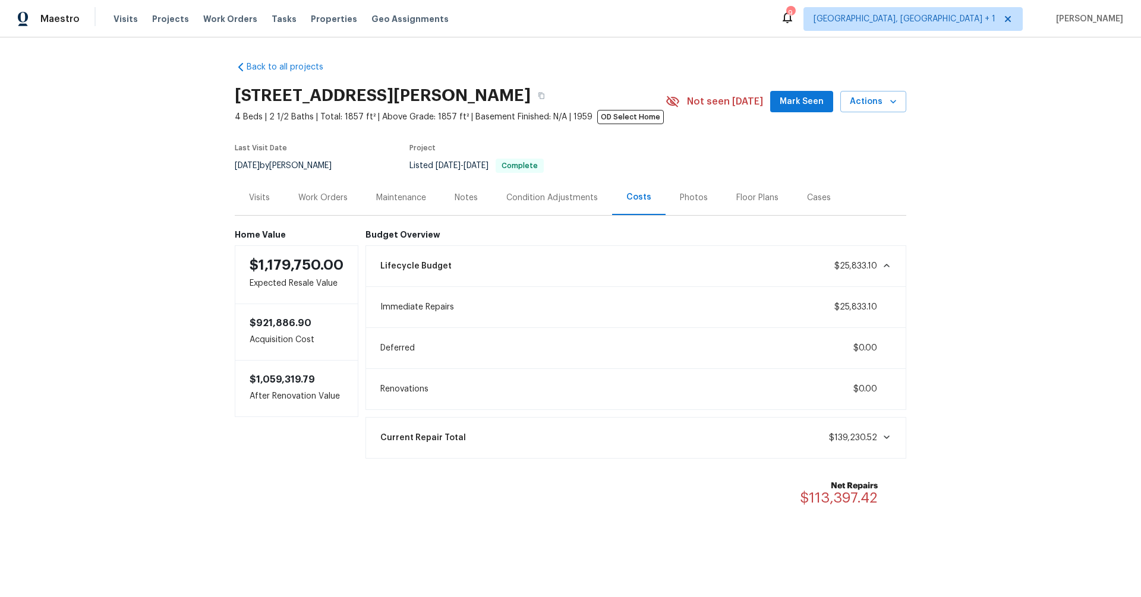
click at [249, 193] on div "Visits" at bounding box center [259, 198] width 21 height 12
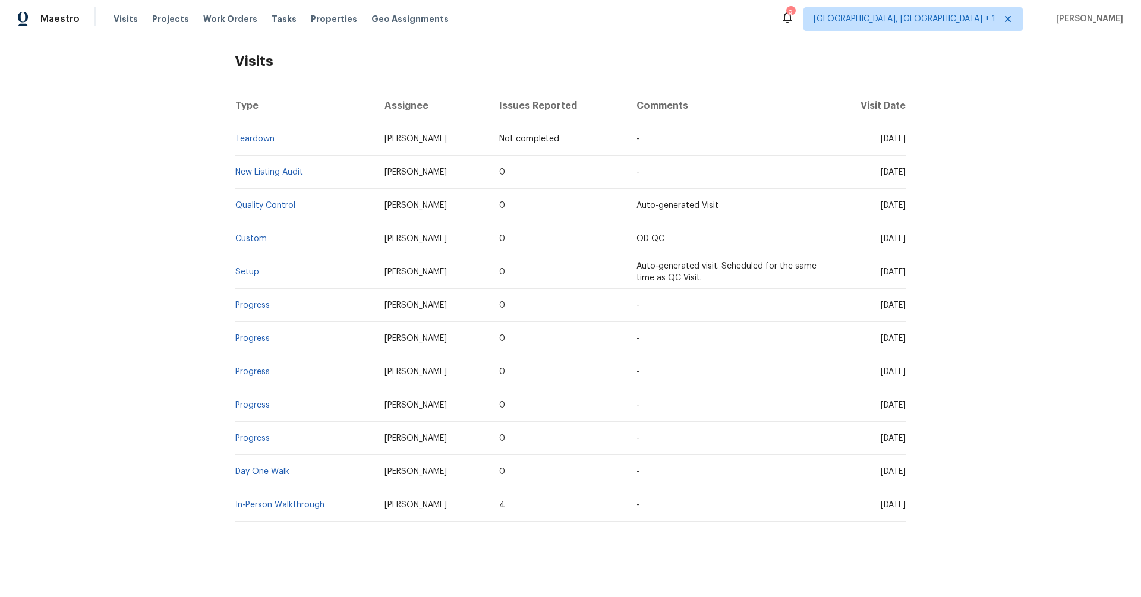
scroll to position [199, 0]
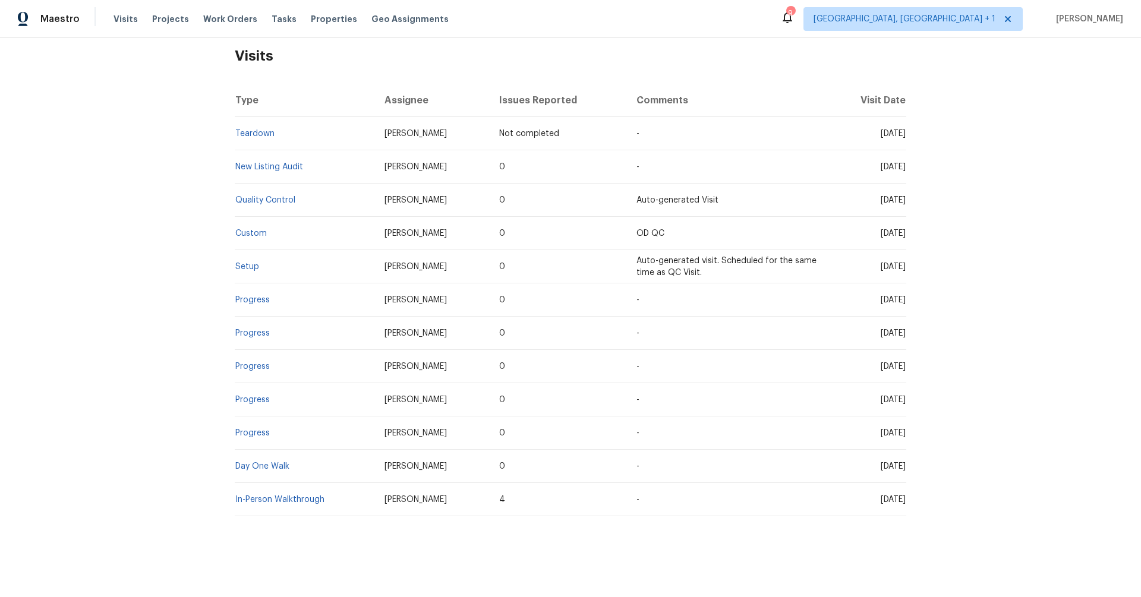
click at [186, 427] on div "Back to all projects [STREET_ADDRESS][PERSON_NAME] 4 Beds | 2 1/2 Baths | Total…" at bounding box center [570, 317] width 1141 height 560
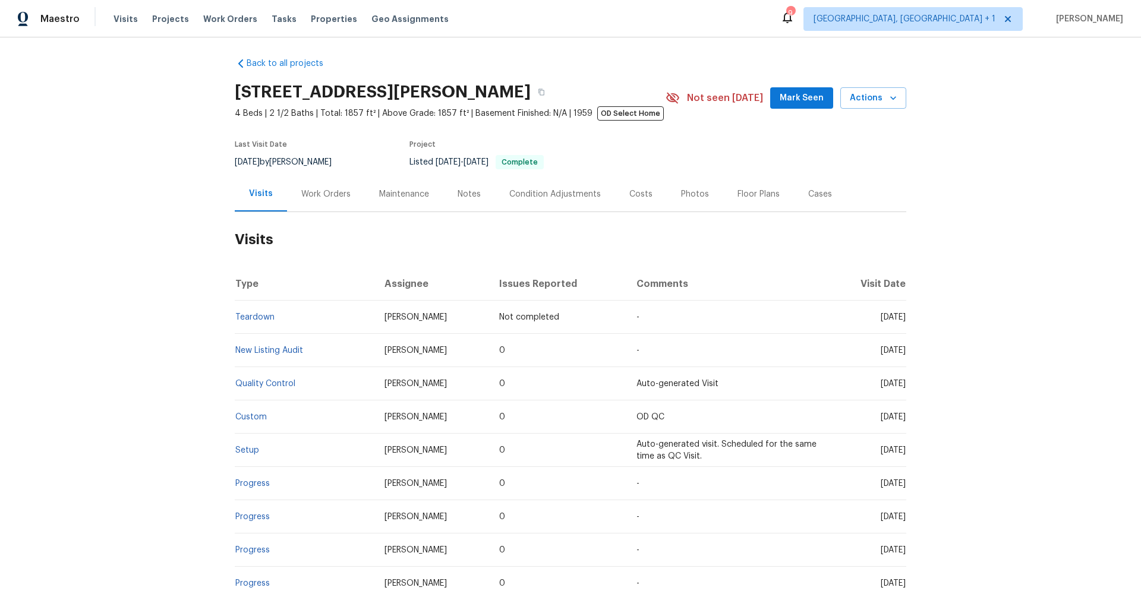
scroll to position [0, 0]
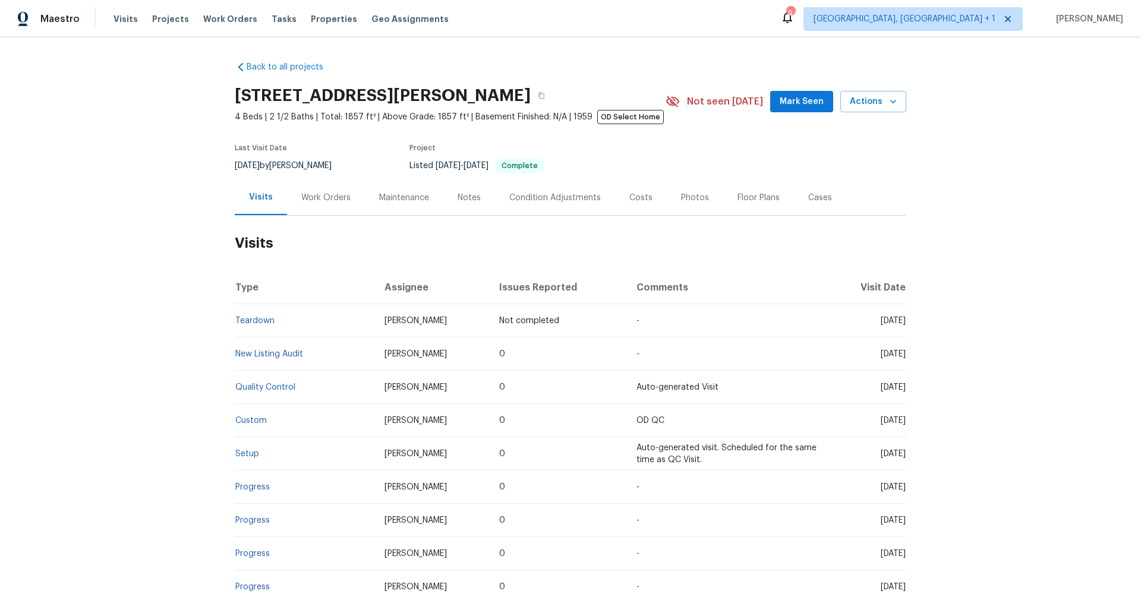
click at [567, 203] on div "Condition Adjustments" at bounding box center [555, 197] width 120 height 35
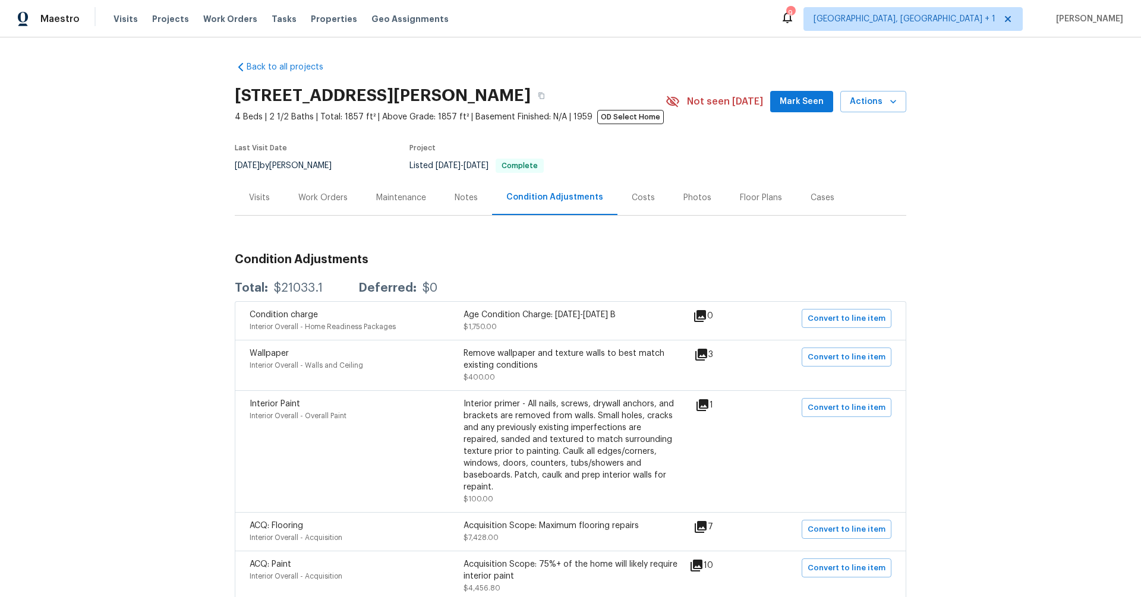
click at [241, 202] on div "Visits" at bounding box center [259, 197] width 49 height 35
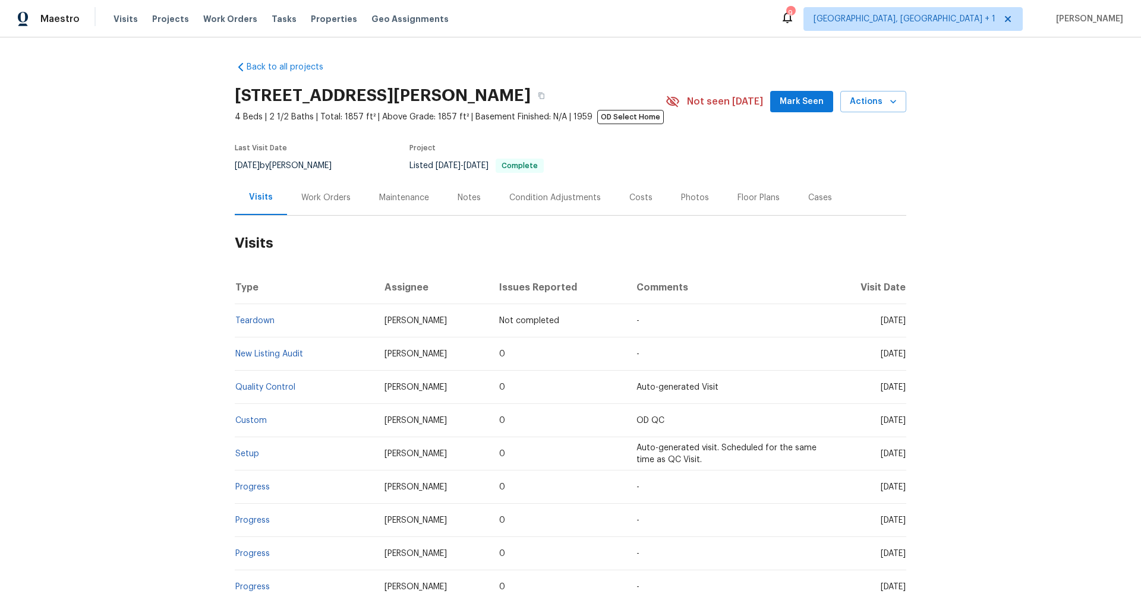
click at [589, 200] on div "Condition Adjustments" at bounding box center [555, 198] width 92 height 12
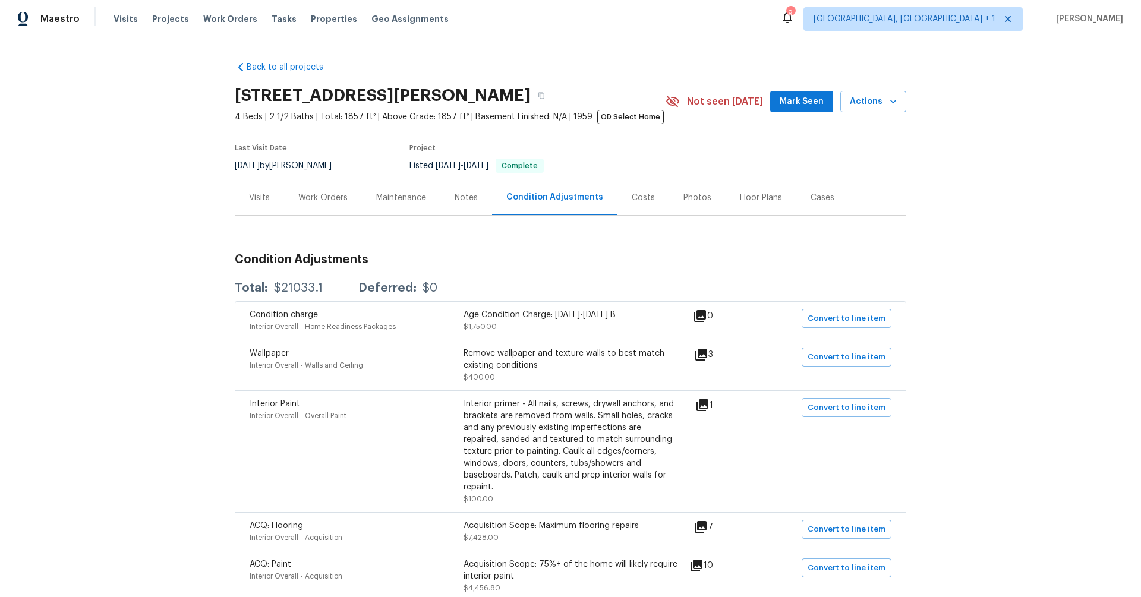
click at [251, 200] on div "Visits" at bounding box center [259, 198] width 21 height 12
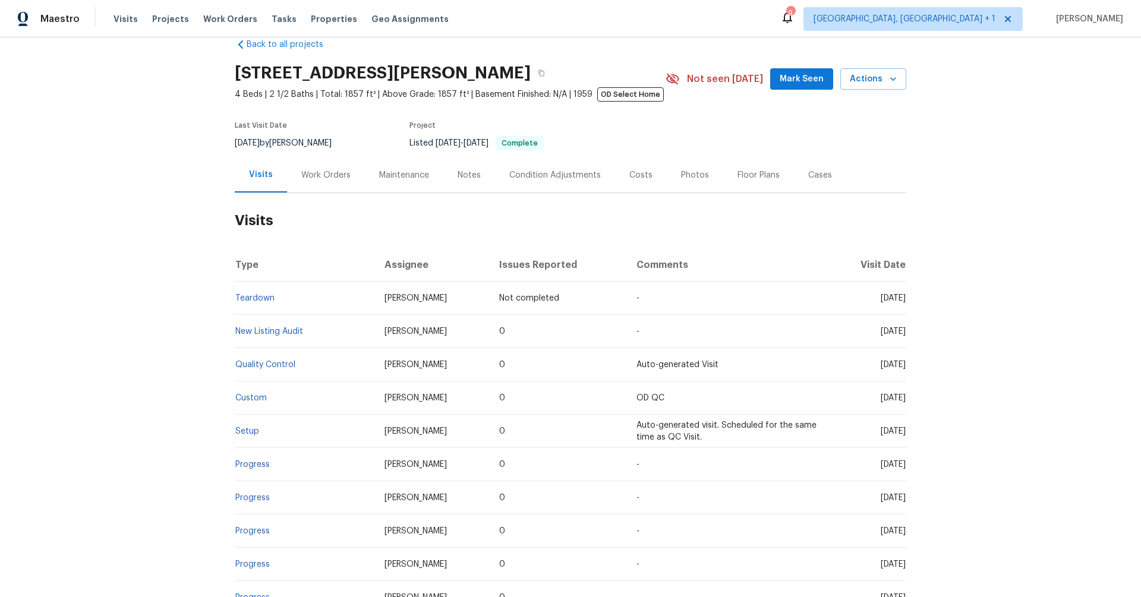
scroll to position [199, 0]
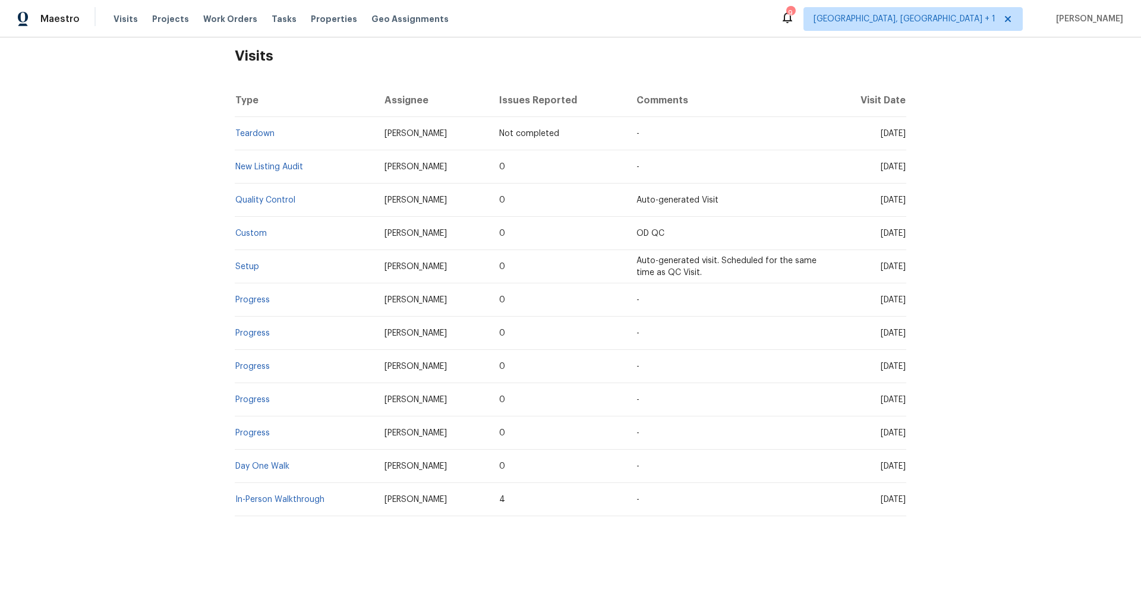
click at [202, 230] on div "Back to all projects [STREET_ADDRESS][PERSON_NAME] 4 Beds | 2 1/2 Baths | Total…" at bounding box center [570, 317] width 1141 height 560
